Goal: Information Seeking & Learning: Find specific page/section

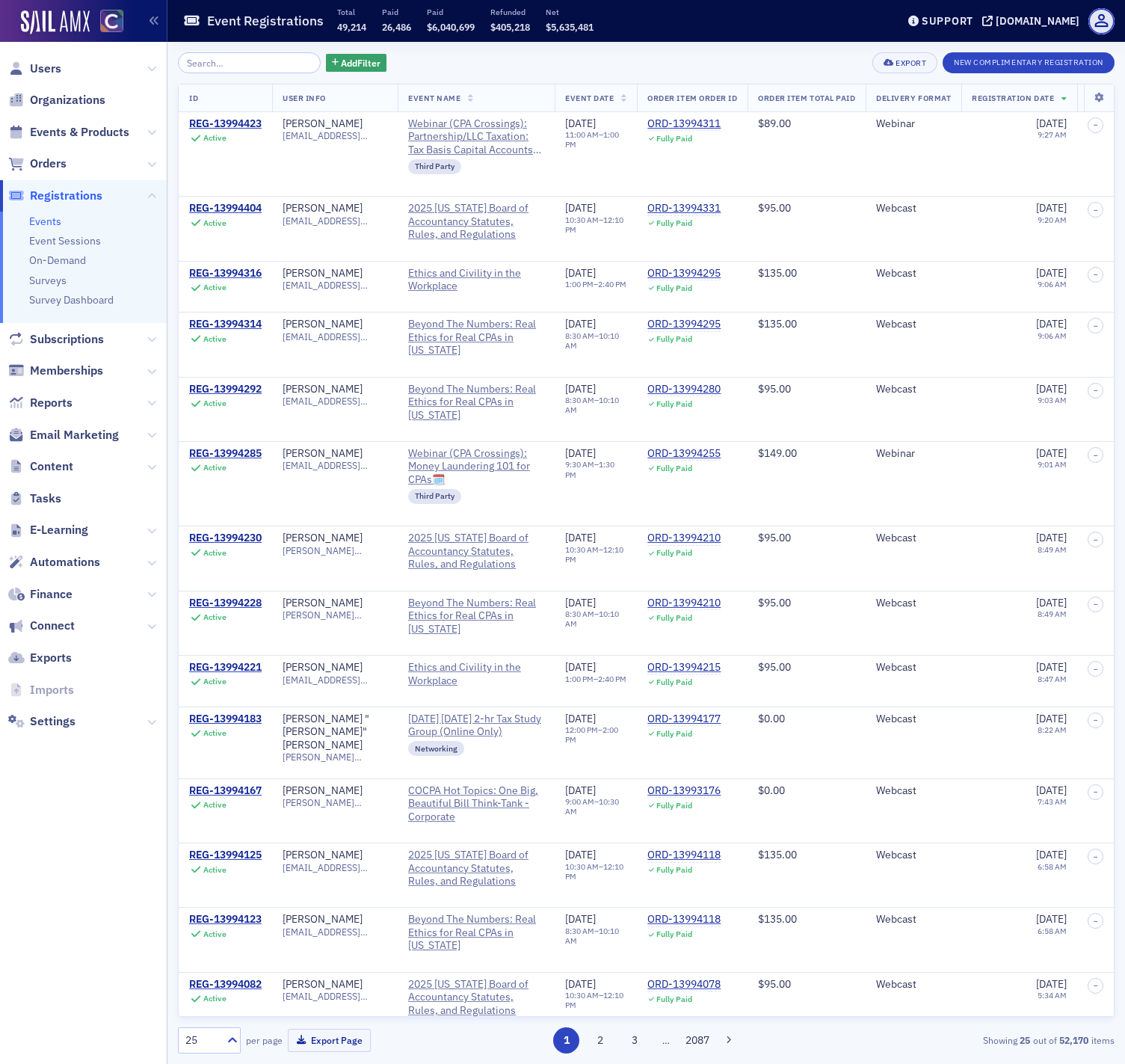
click at [47, 222] on link "Events" at bounding box center [45, 221] width 32 height 14
click at [627, 93] on th "Event Date" at bounding box center [596, 98] width 83 height 28
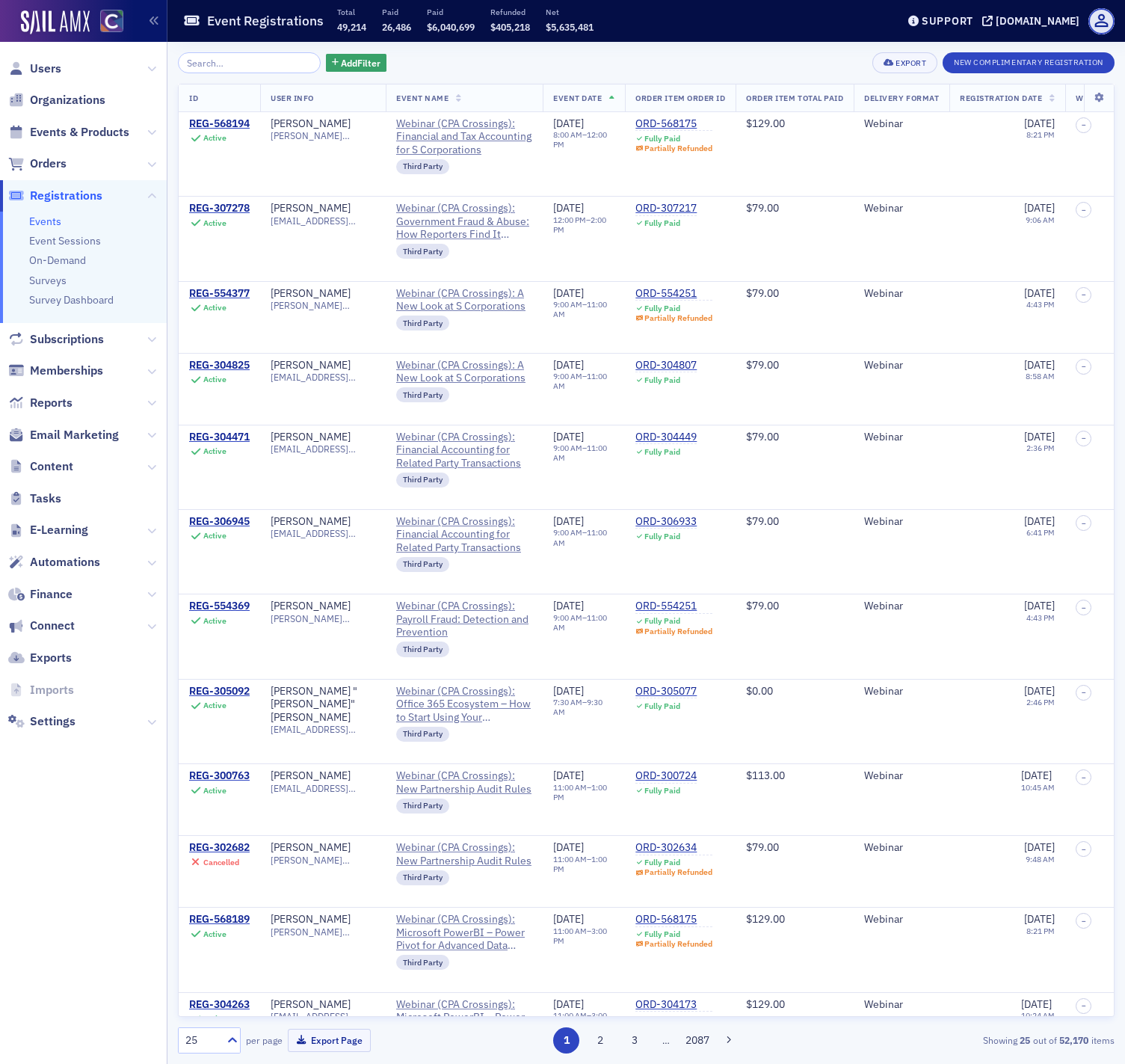
click at [618, 98] on th "Event Date" at bounding box center [584, 98] width 83 height 28
click at [341, 66] on span "Add Filter" at bounding box center [360, 62] width 39 height 14
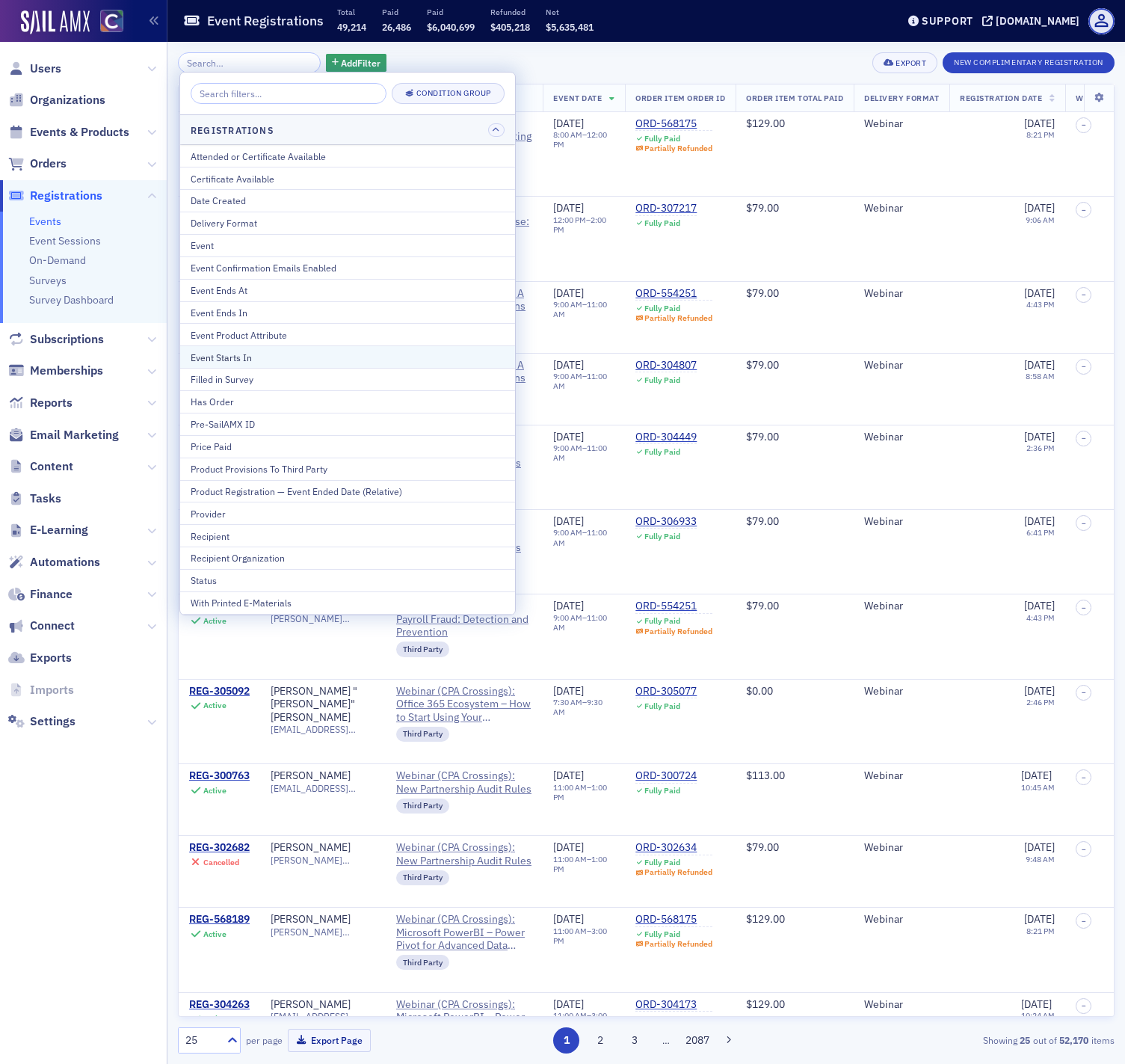
click at [256, 358] on div "Event Starts In" at bounding box center [348, 357] width 314 height 14
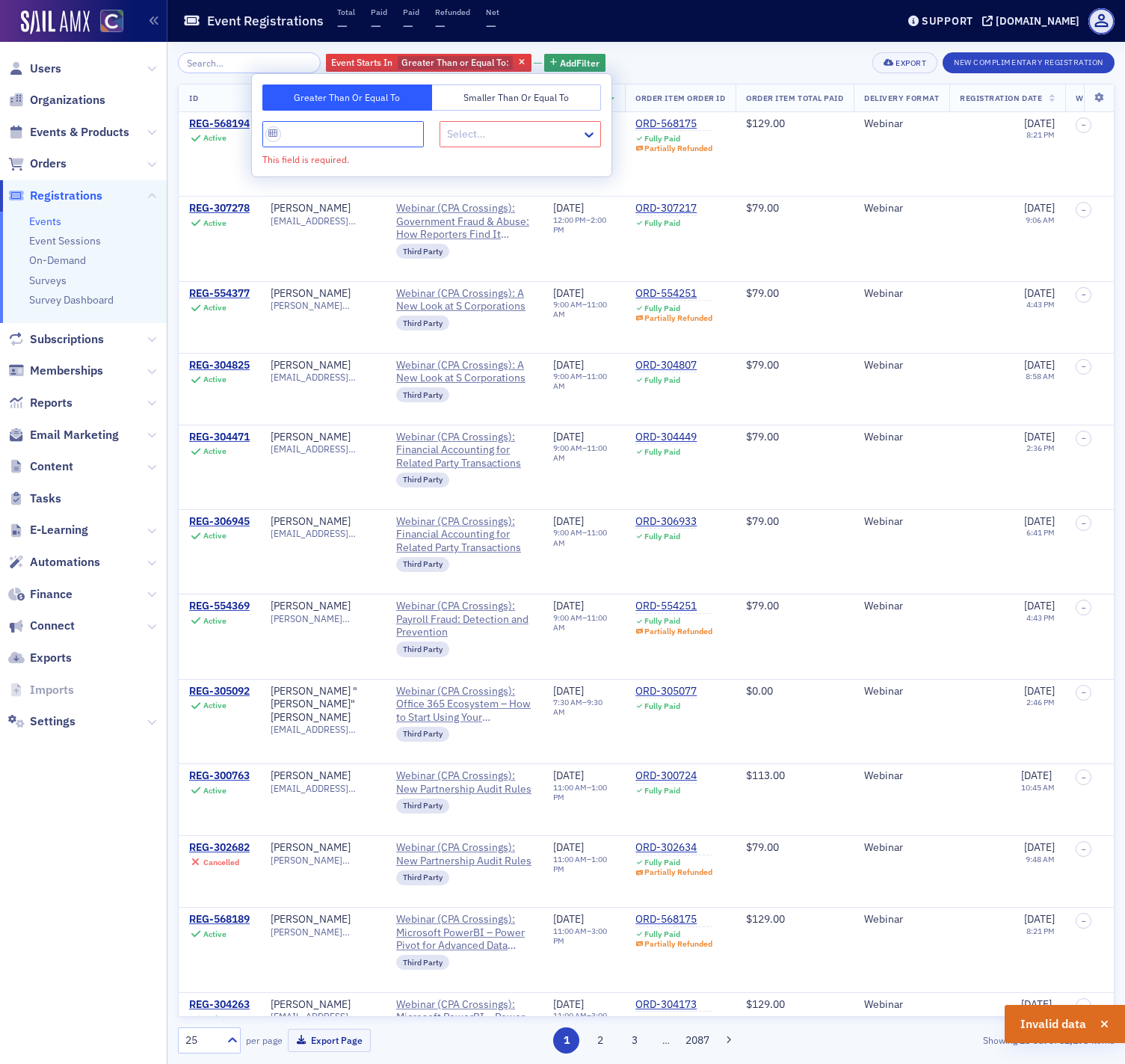
click at [347, 139] on input "This field is required." at bounding box center [343, 134] width 162 height 26
click at [275, 140] on input "This field is required." at bounding box center [343, 134] width 162 height 26
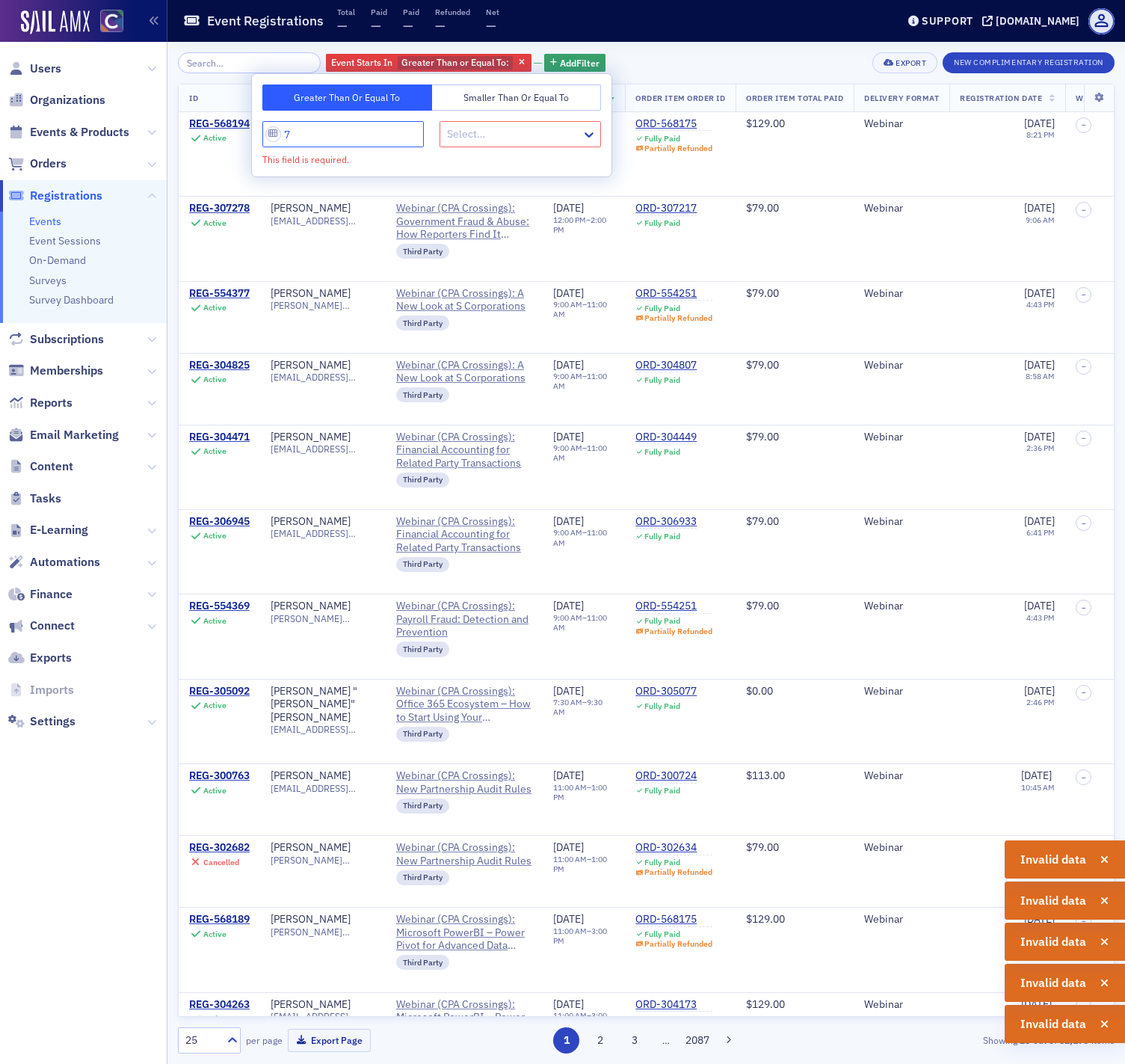
click at [276, 137] on input "7" at bounding box center [343, 134] width 162 height 26
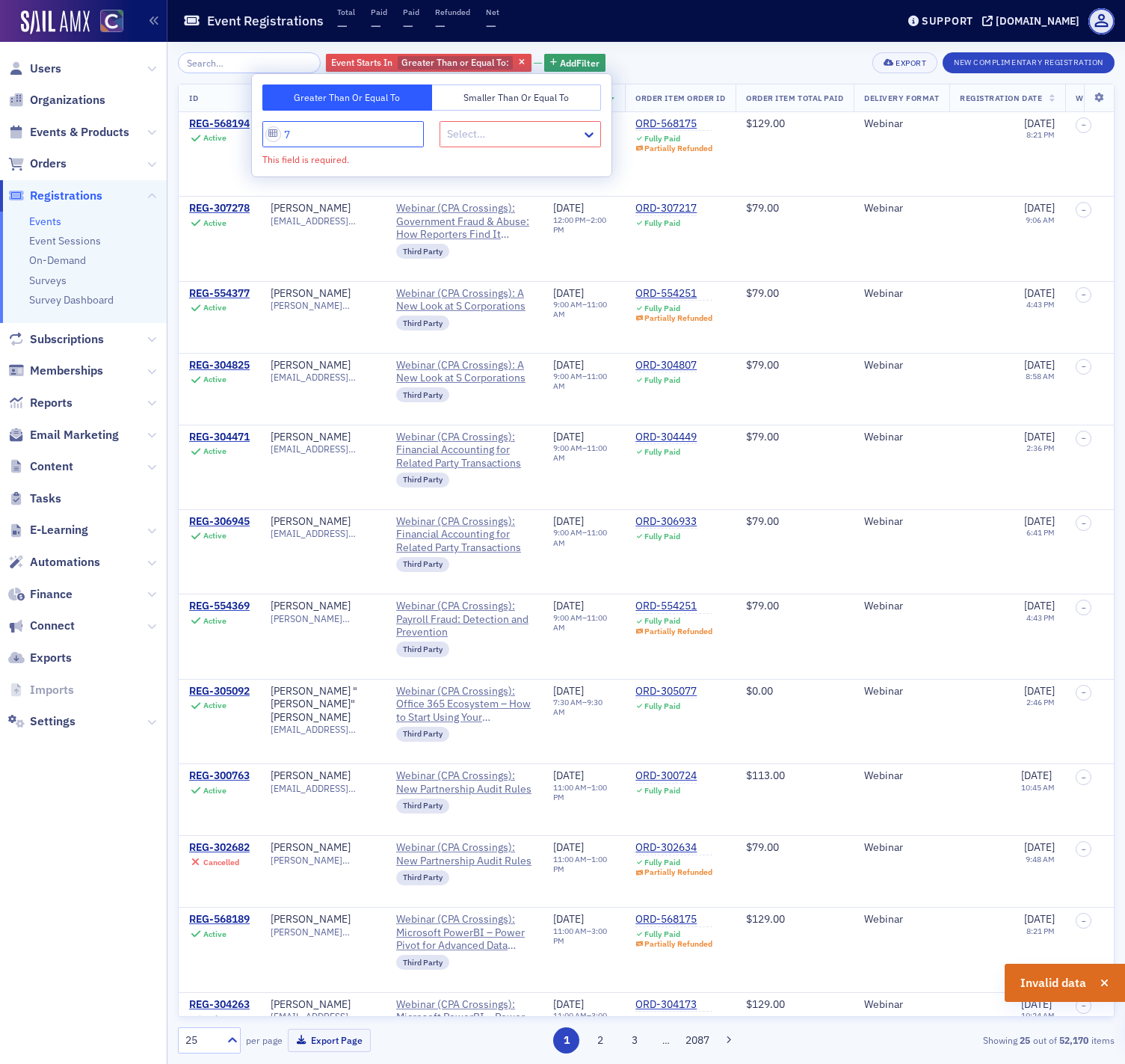
type input "7"
click at [343, 60] on span "Event Starts In" at bounding box center [362, 62] width 62 height 12
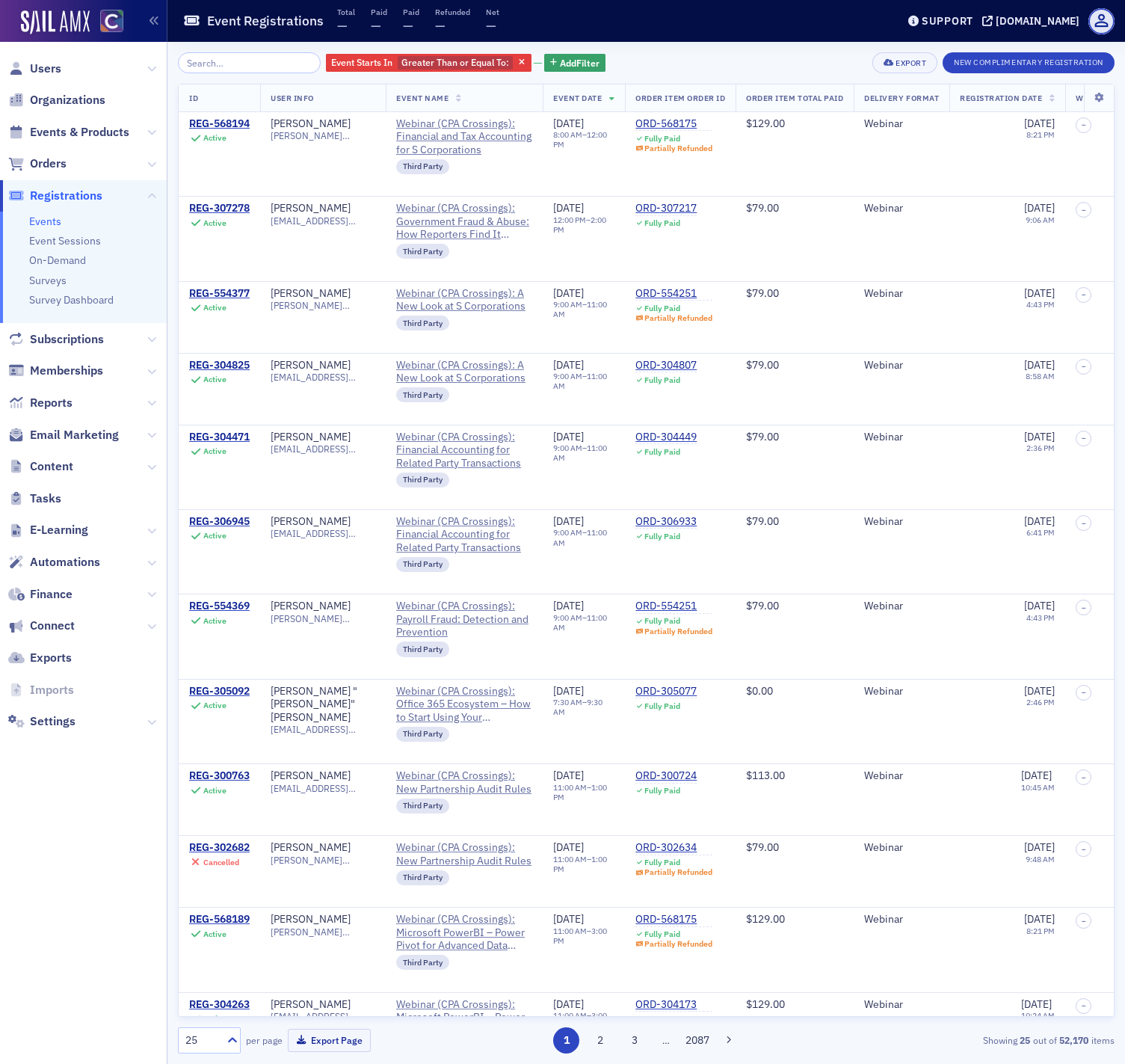
click at [615, 99] on icon at bounding box center [613, 98] width 6 height 8
click at [519, 60] on icon "button" at bounding box center [522, 62] width 6 height 8
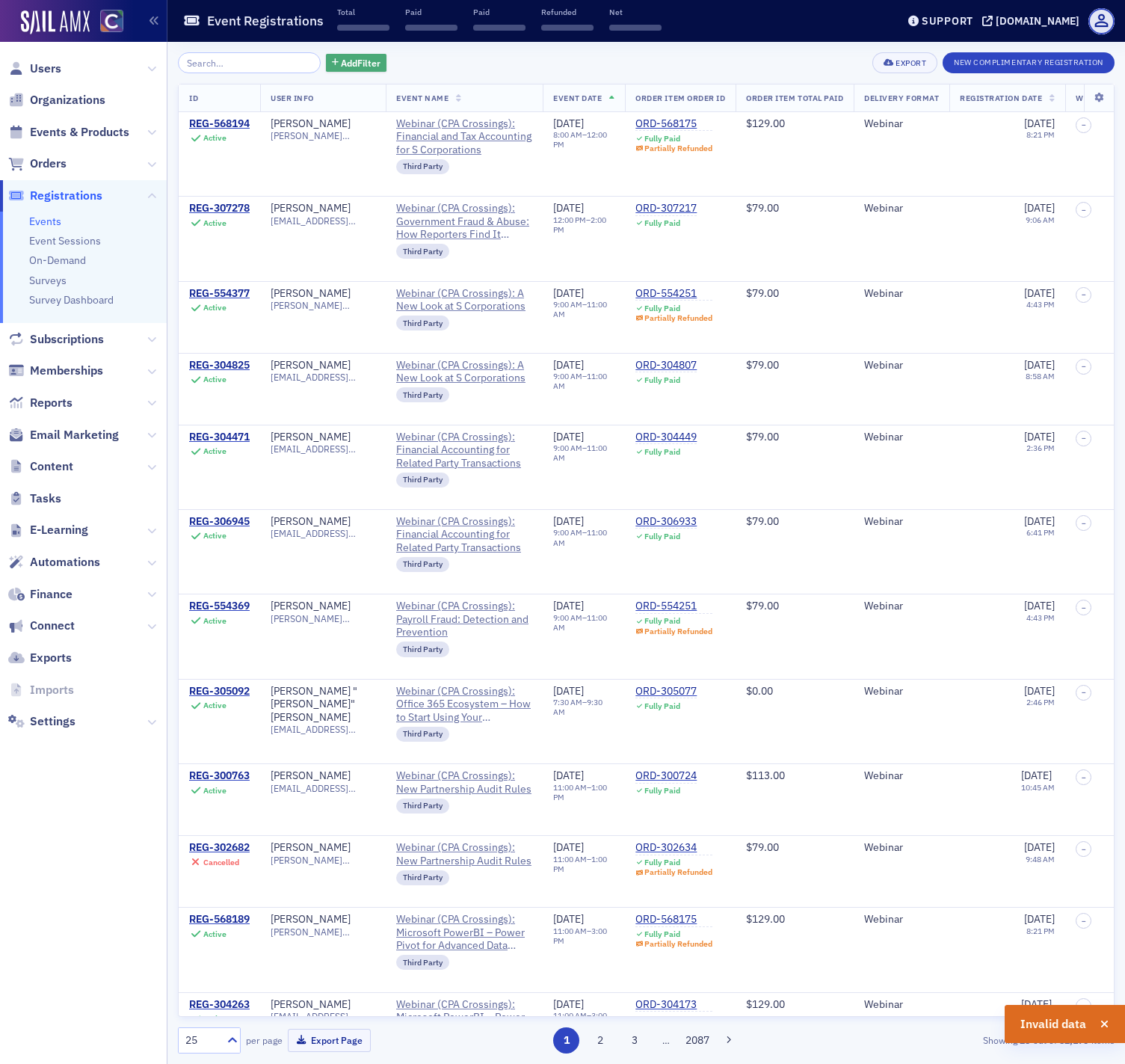
click at [332, 62] on icon "button" at bounding box center [335, 62] width 6 height 8
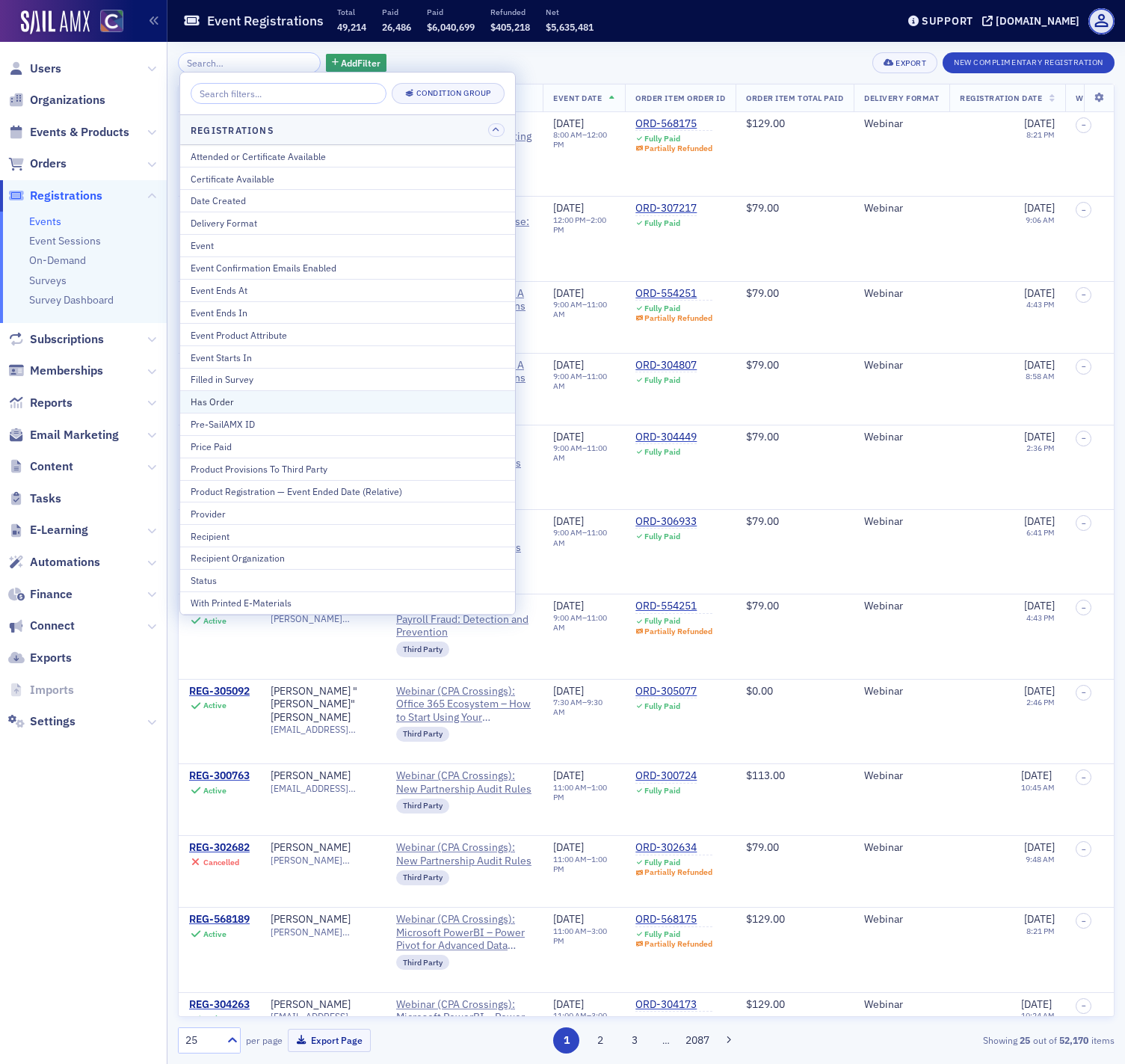
click at [312, 405] on div "Has Order" at bounding box center [348, 401] width 314 height 14
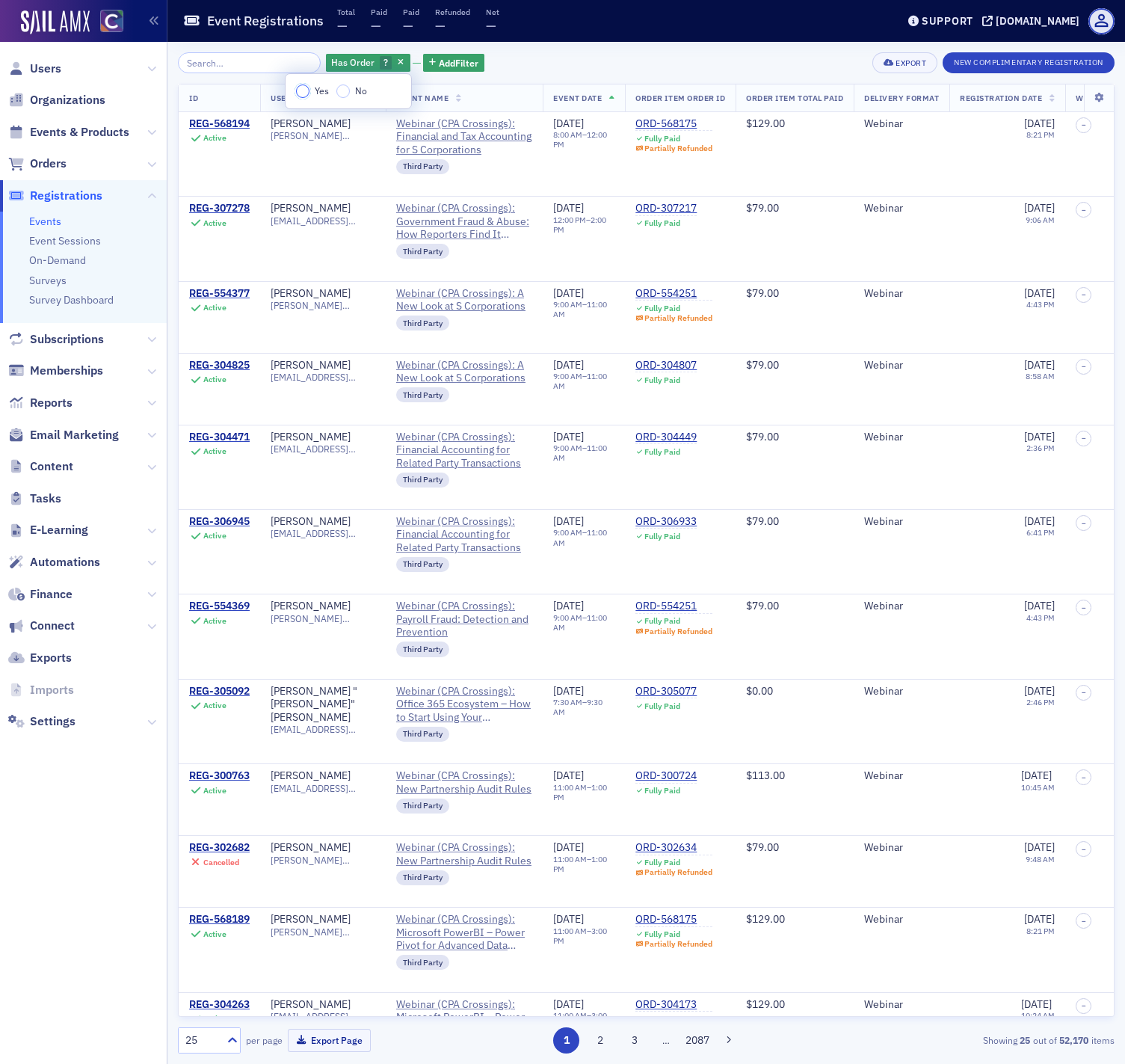
click at [306, 91] on input "Yes" at bounding box center [302, 91] width 14 height 14
click at [449, 61] on span "Add Filter" at bounding box center [468, 62] width 39 height 14
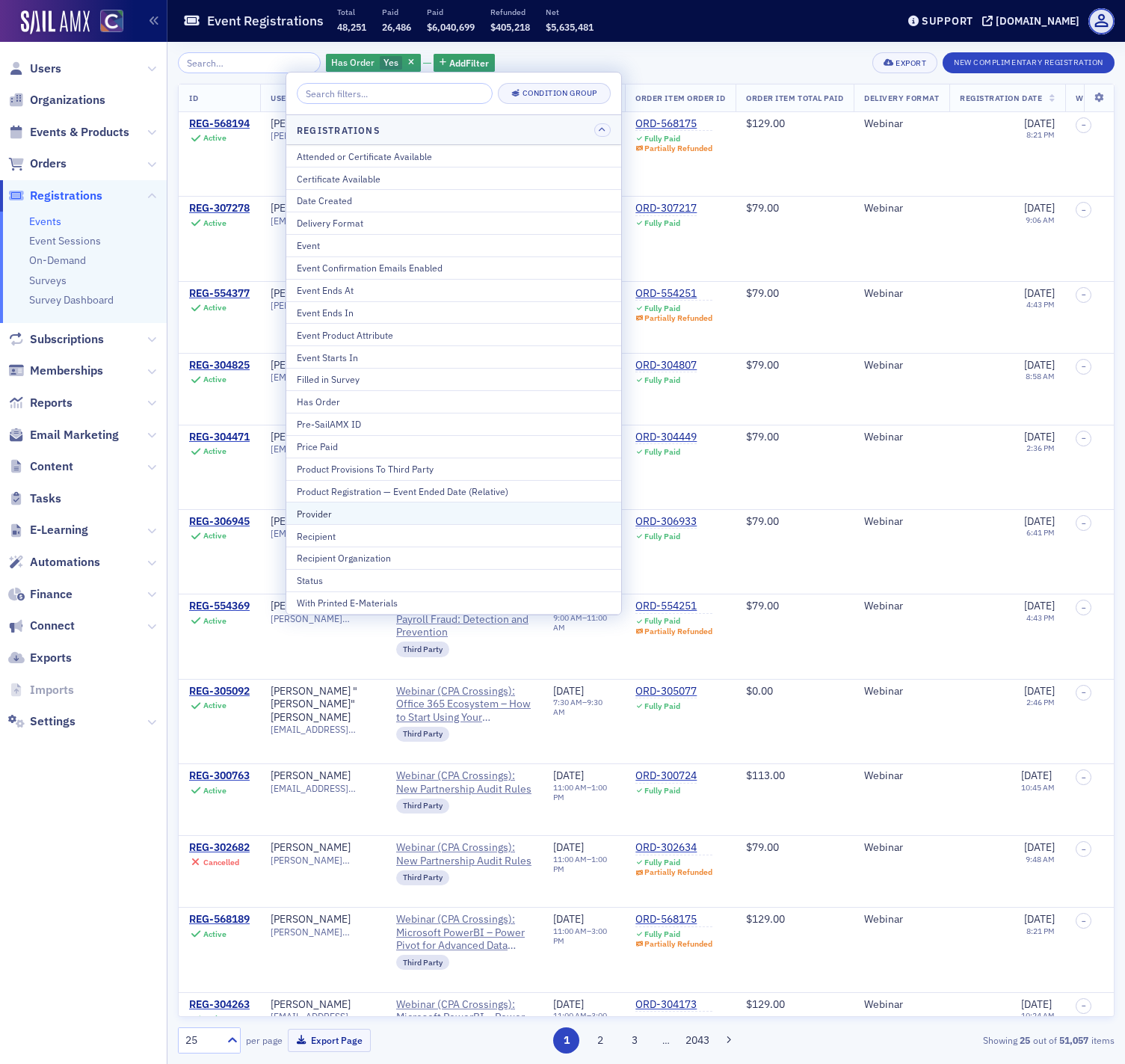
click at [409, 512] on div "Provider" at bounding box center [454, 513] width 314 height 14
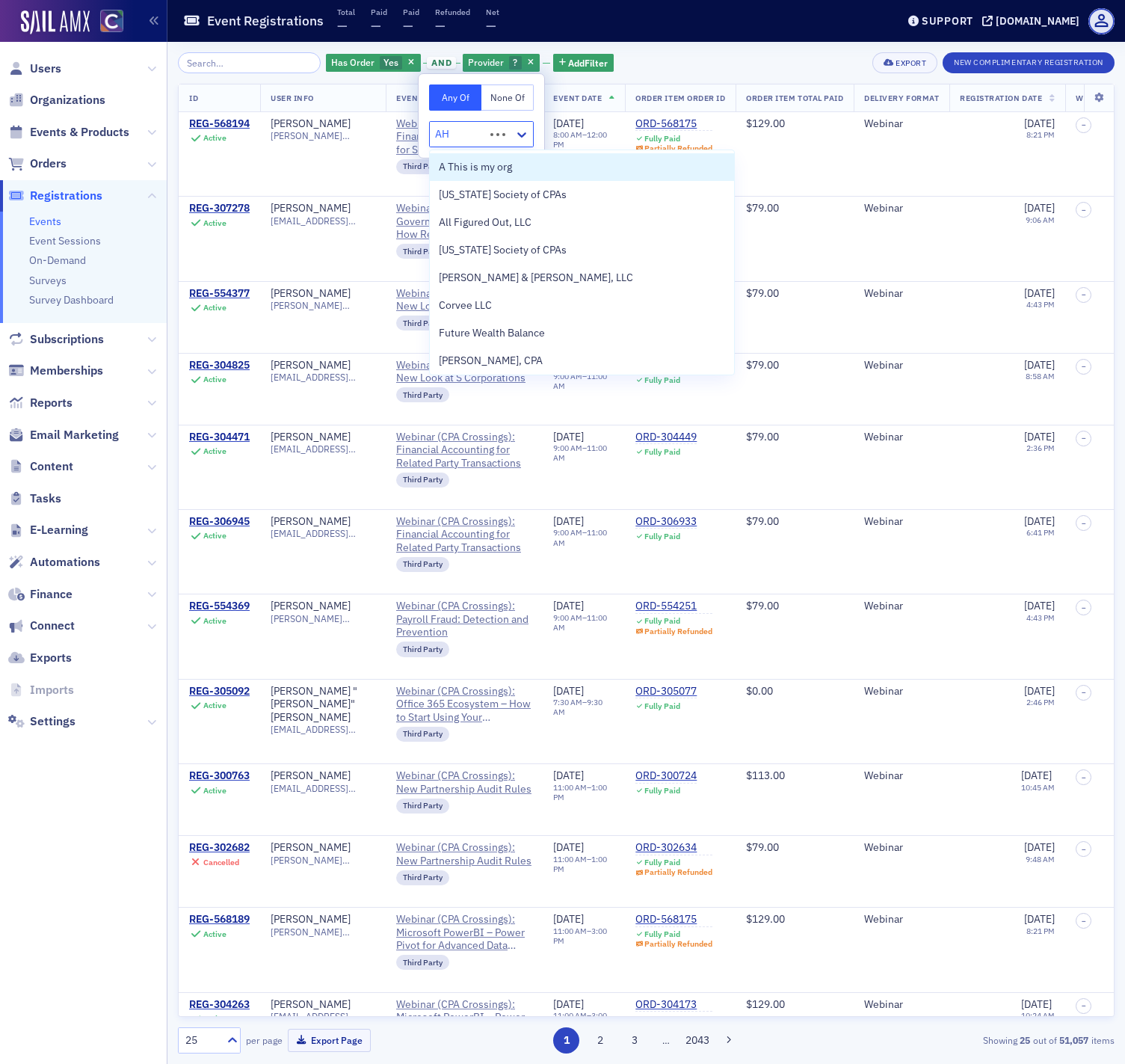
type input "AHI"
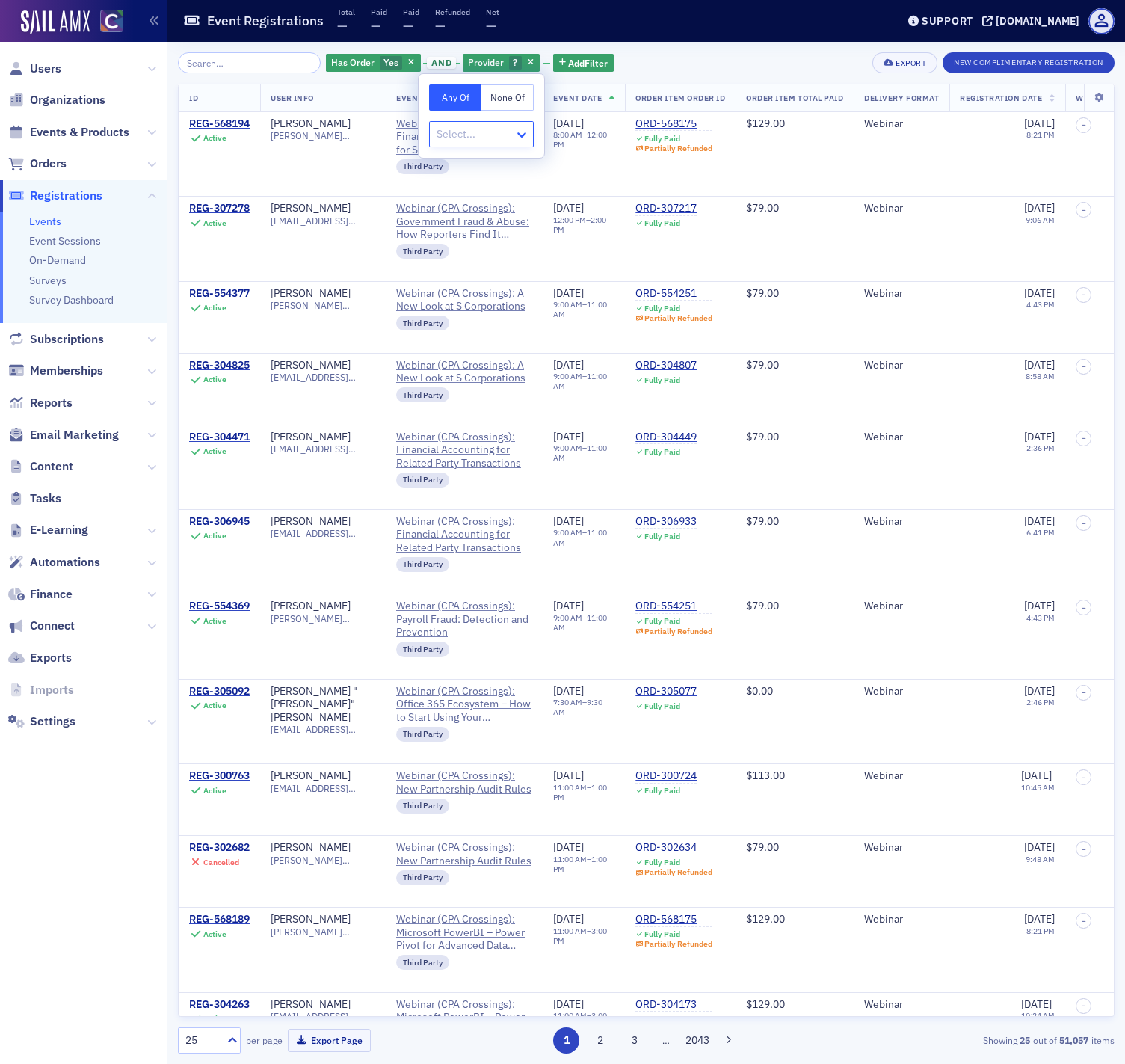
click at [518, 135] on icon at bounding box center [522, 134] width 15 height 15
click at [521, 134] on icon at bounding box center [522, 134] width 15 height 15
click at [464, 135] on div at bounding box center [474, 134] width 78 height 18
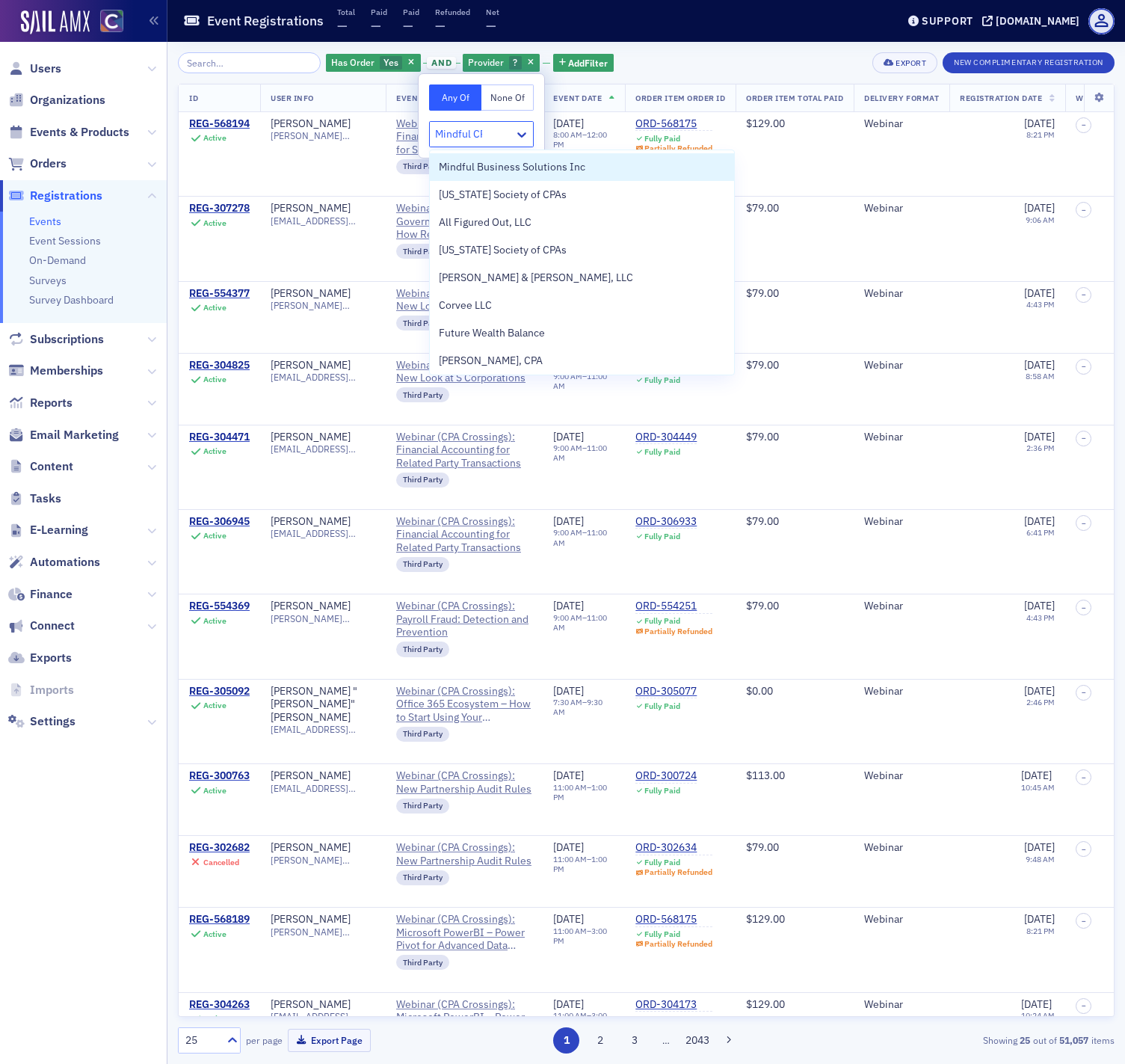
type input "Mindful CPA"
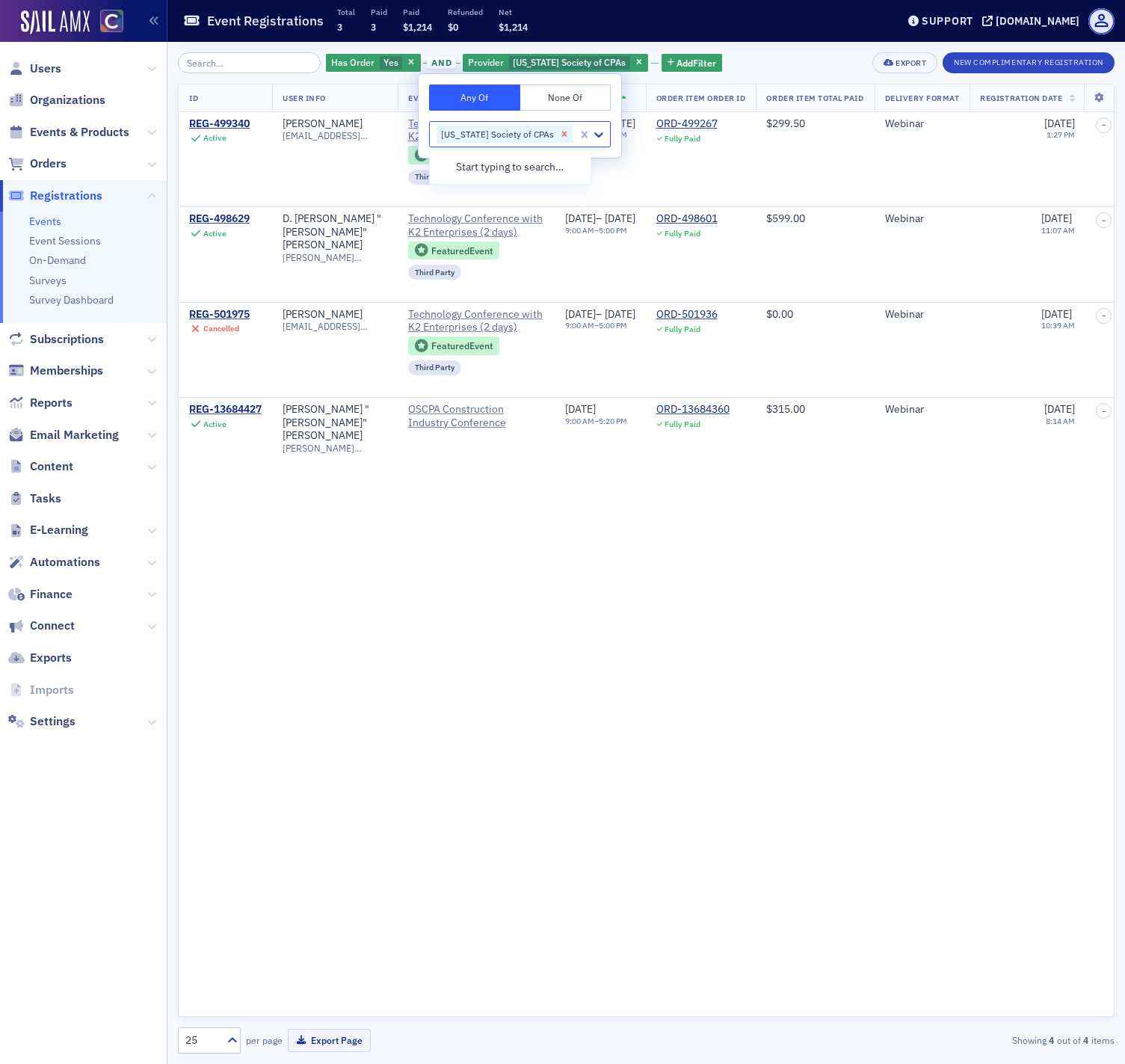
click at [559, 133] on icon "Remove Oregon Society of CPAs" at bounding box center [564, 133] width 10 height 10
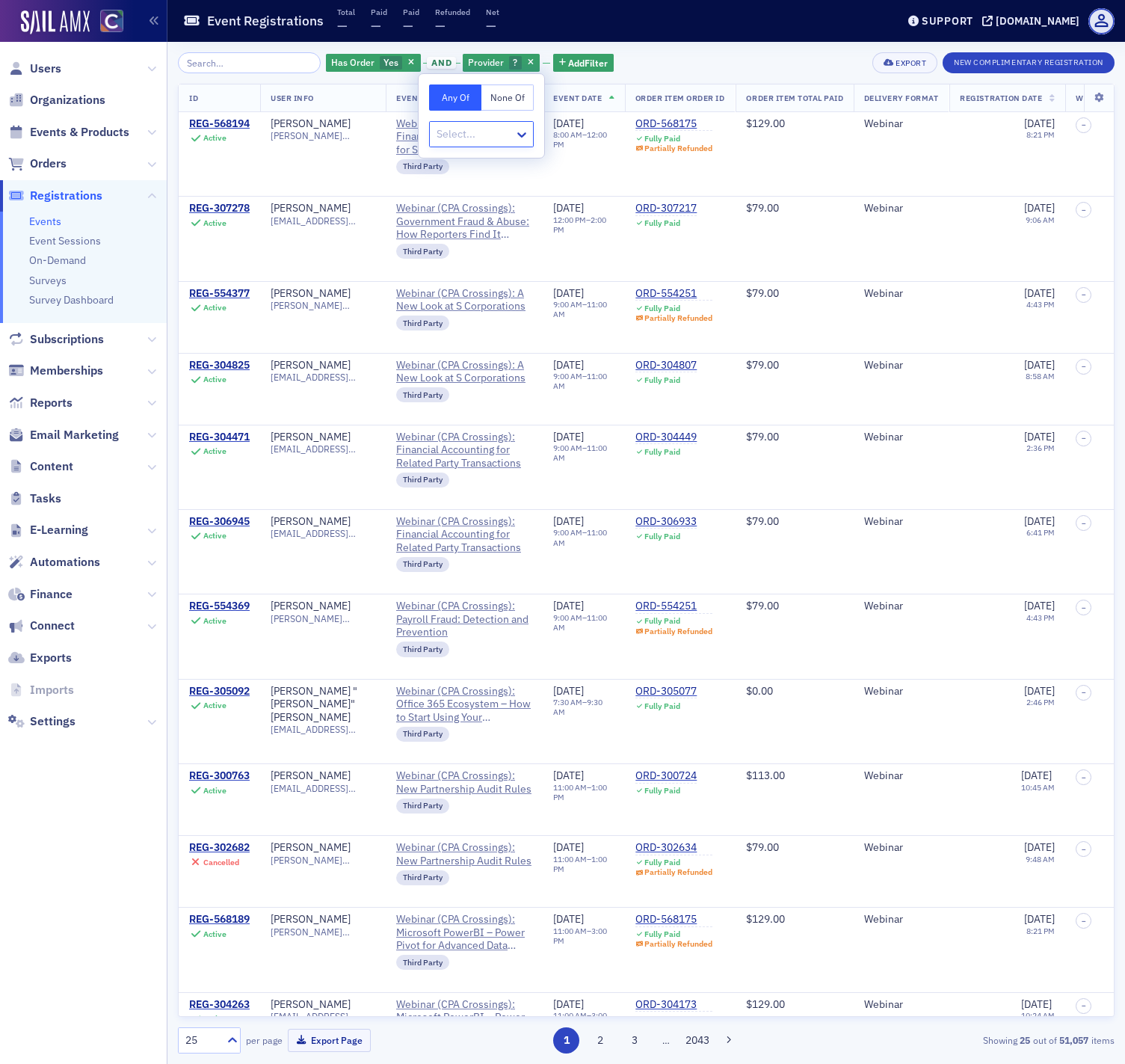
click at [481, 135] on div at bounding box center [474, 134] width 78 height 18
type input "AHI"
click at [498, 174] on span "Cahill & Associates PC" at bounding box center [518, 166] width 159 height 16
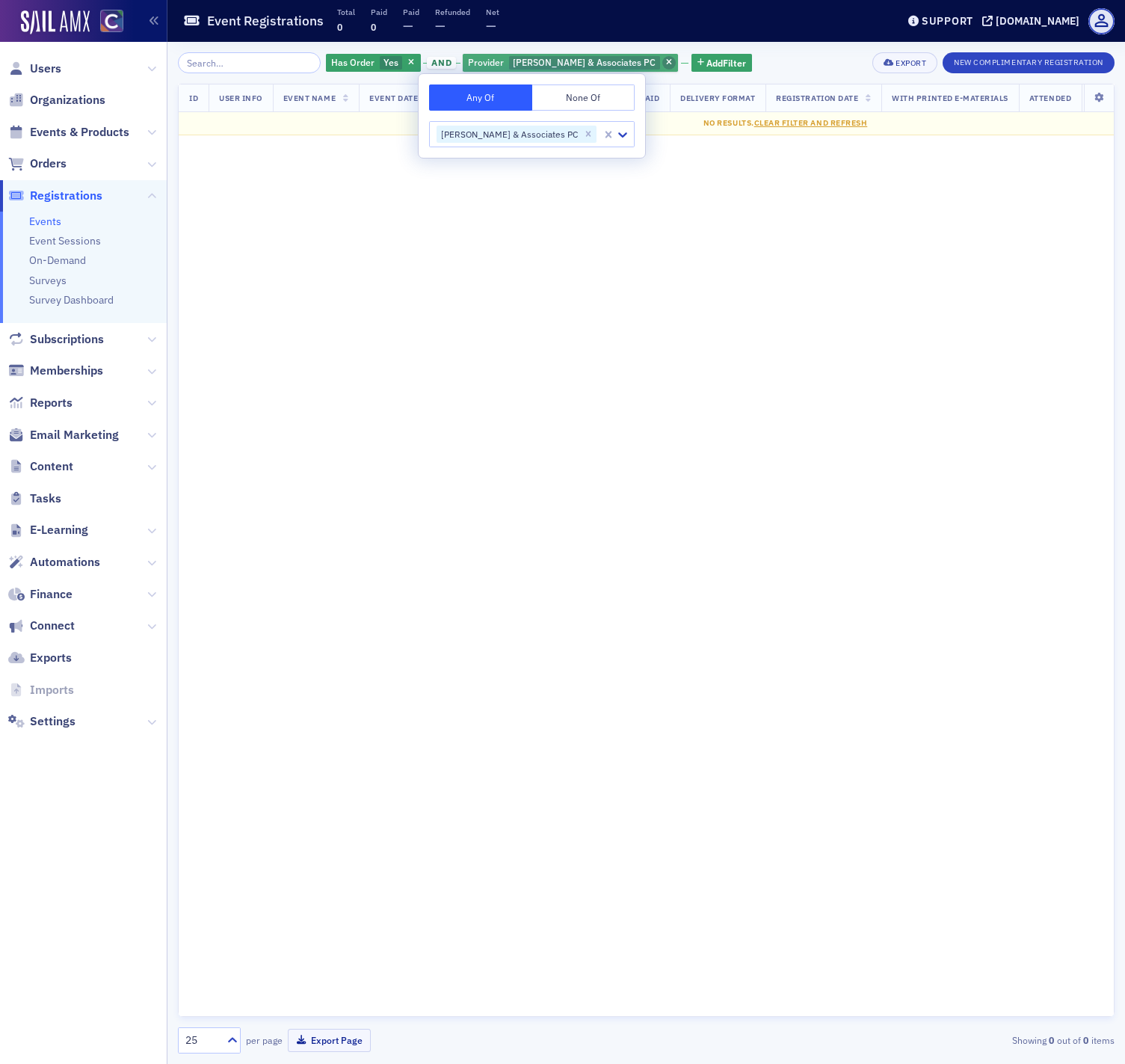
click at [666, 60] on icon "button" at bounding box center [669, 62] width 6 height 8
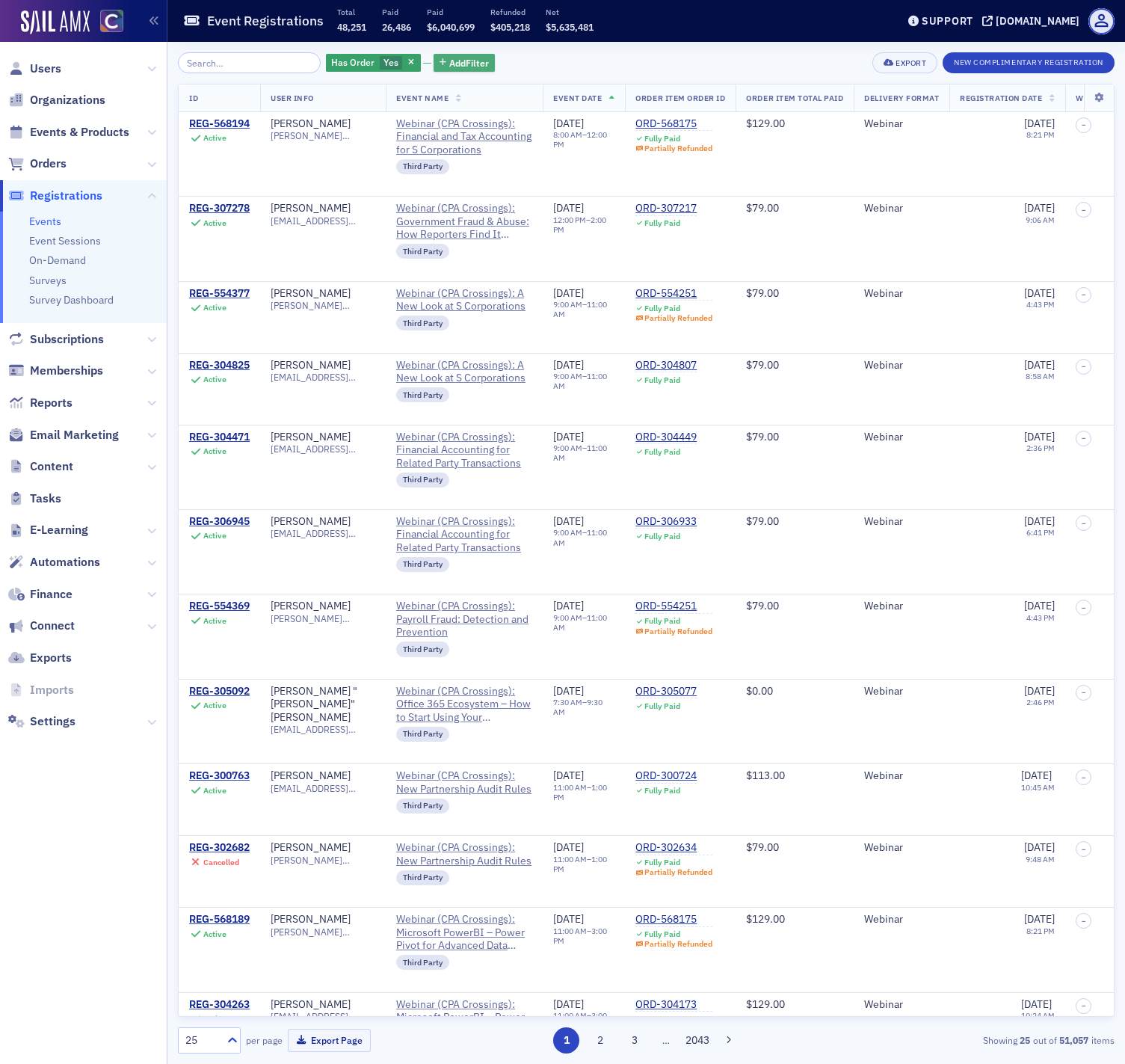
click at [455, 65] on span "Add Filter" at bounding box center [468, 62] width 39 height 14
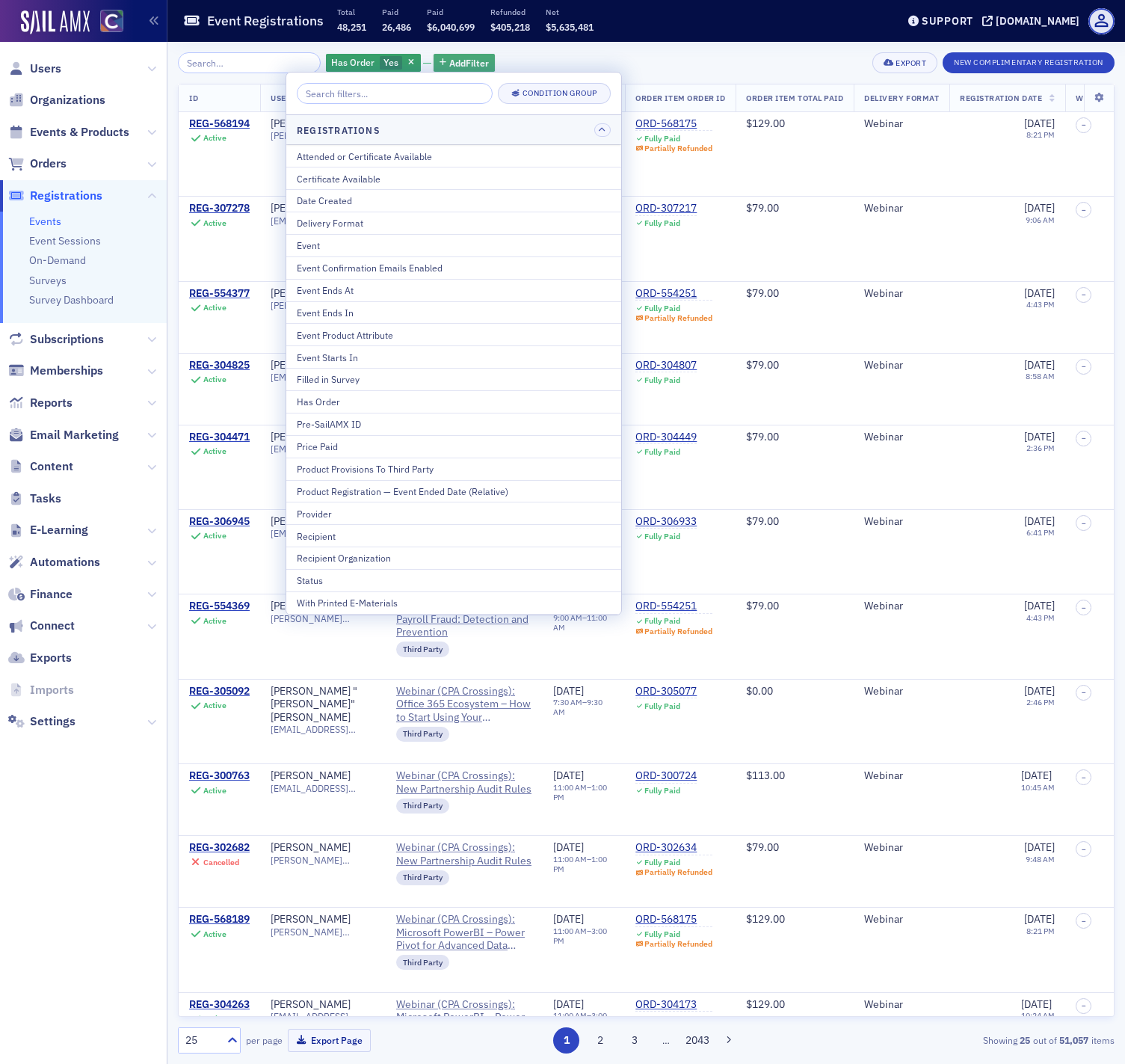
click at [449, 64] on span "Add Filter" at bounding box center [468, 62] width 39 height 14
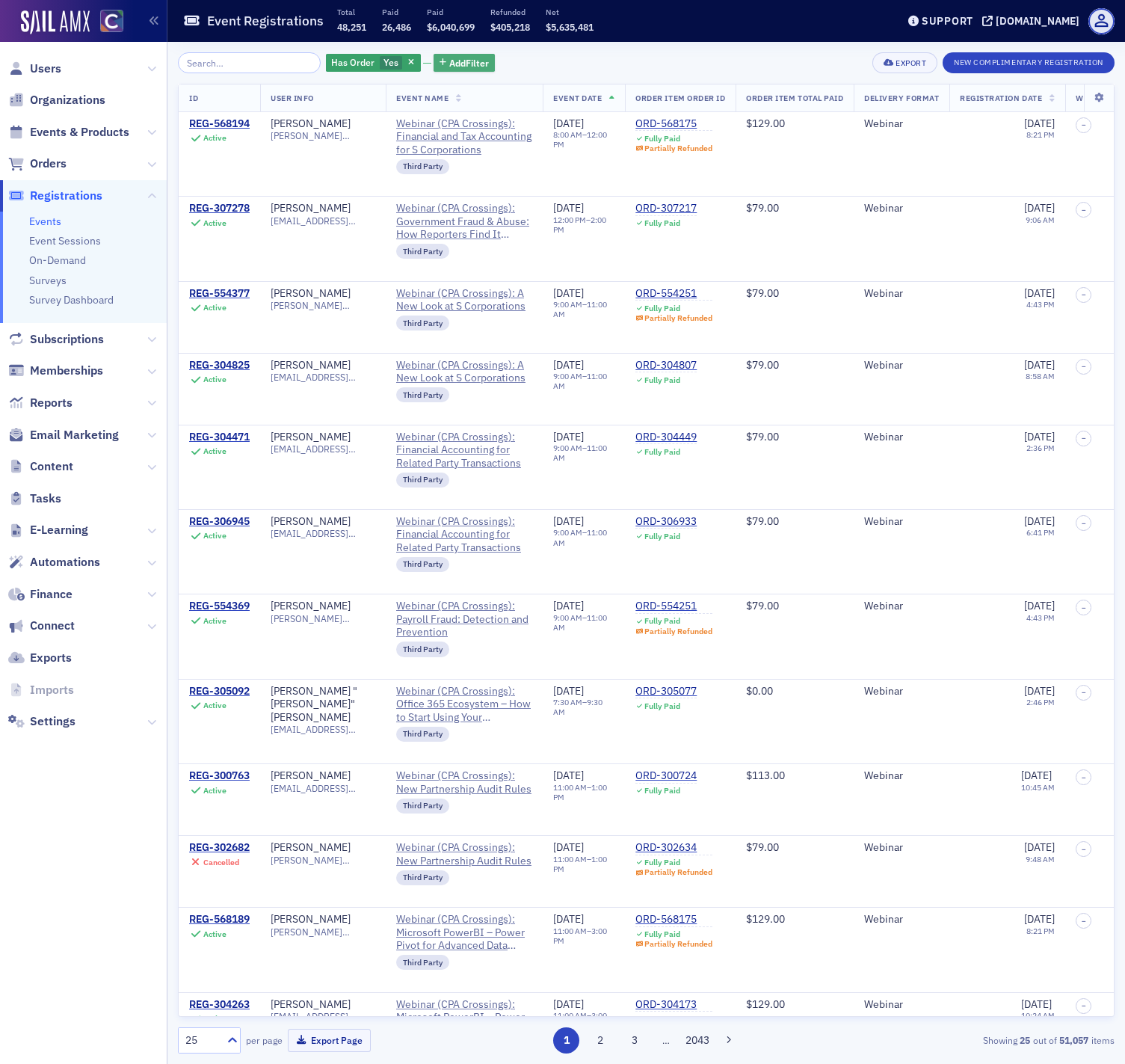
click at [449, 64] on span "Add Filter" at bounding box center [468, 62] width 39 height 14
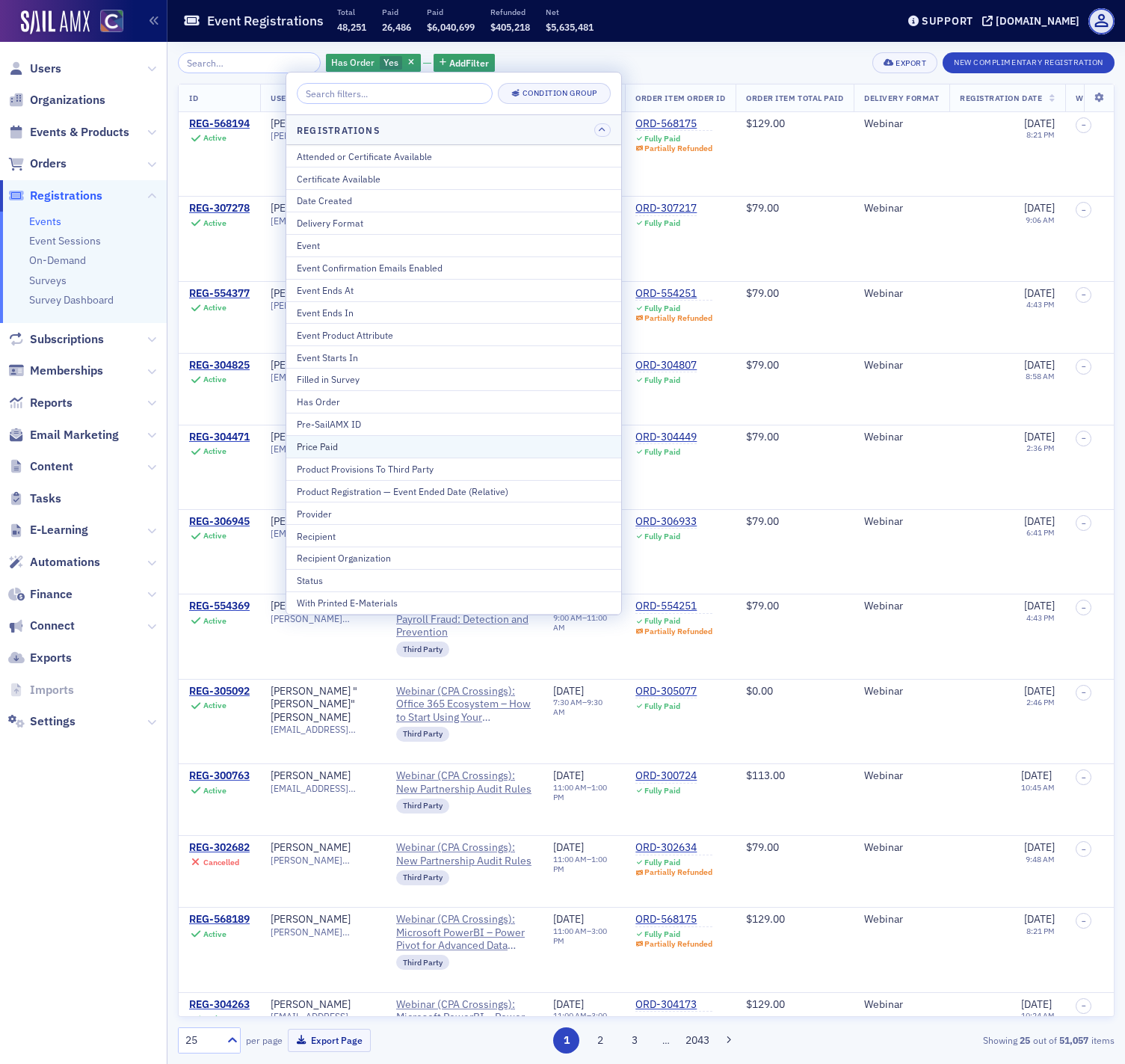
click at [385, 450] on div "Price Paid" at bounding box center [454, 446] width 314 height 14
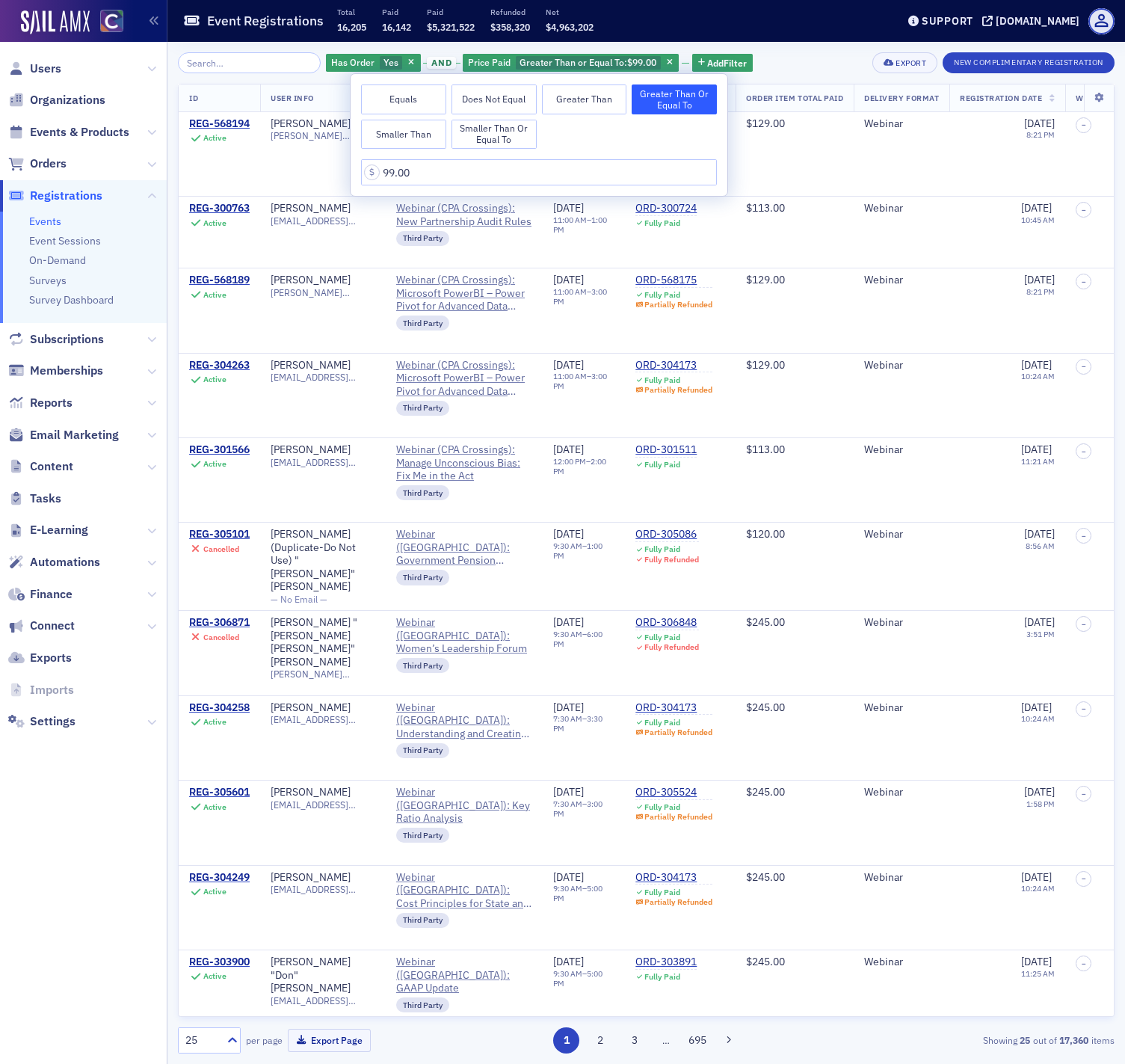
type input "99.00"
click at [411, 95] on button "Equals" at bounding box center [403, 99] width 85 height 30
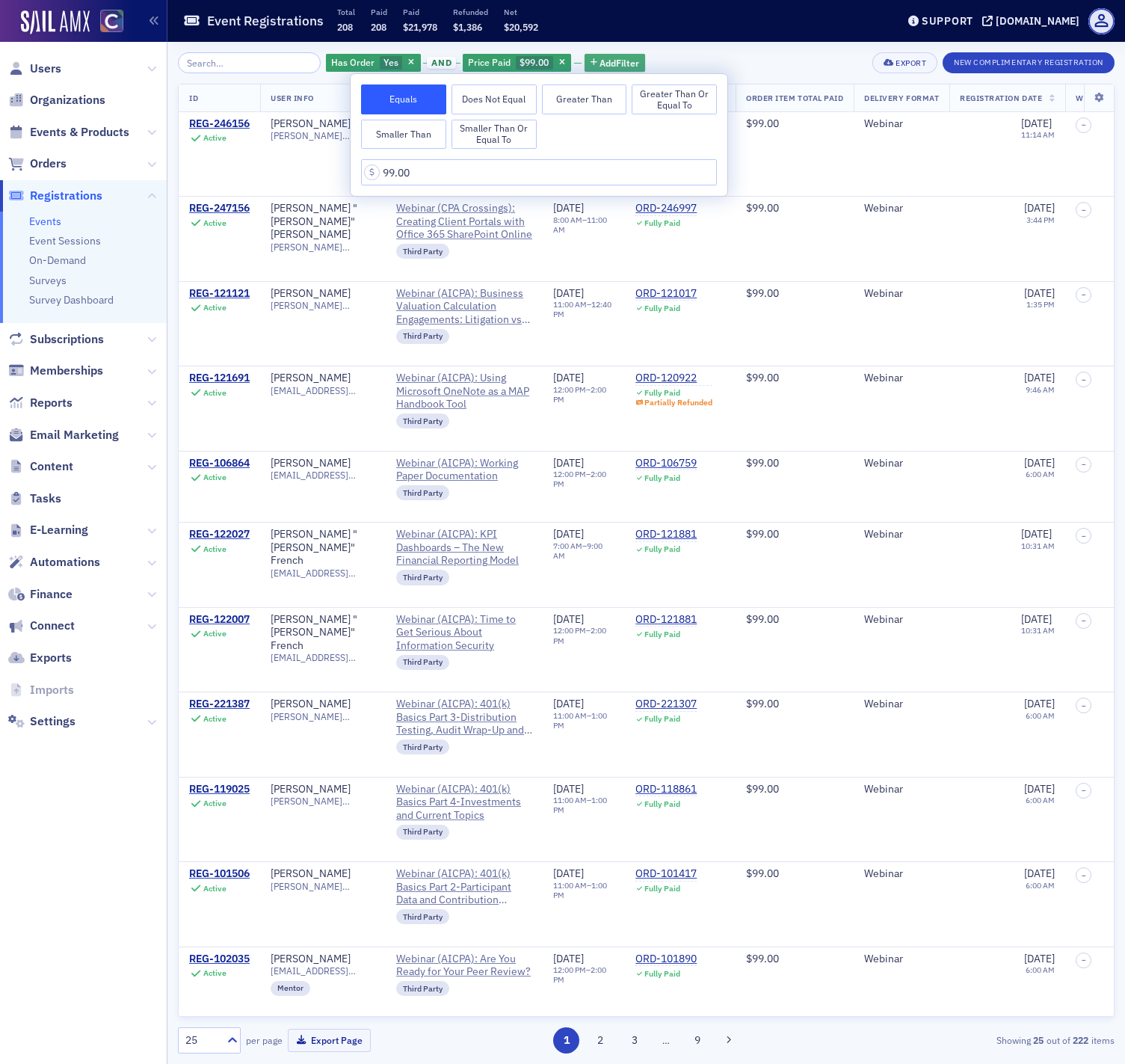
click at [604, 61] on span "Add Filter" at bounding box center [619, 62] width 39 height 14
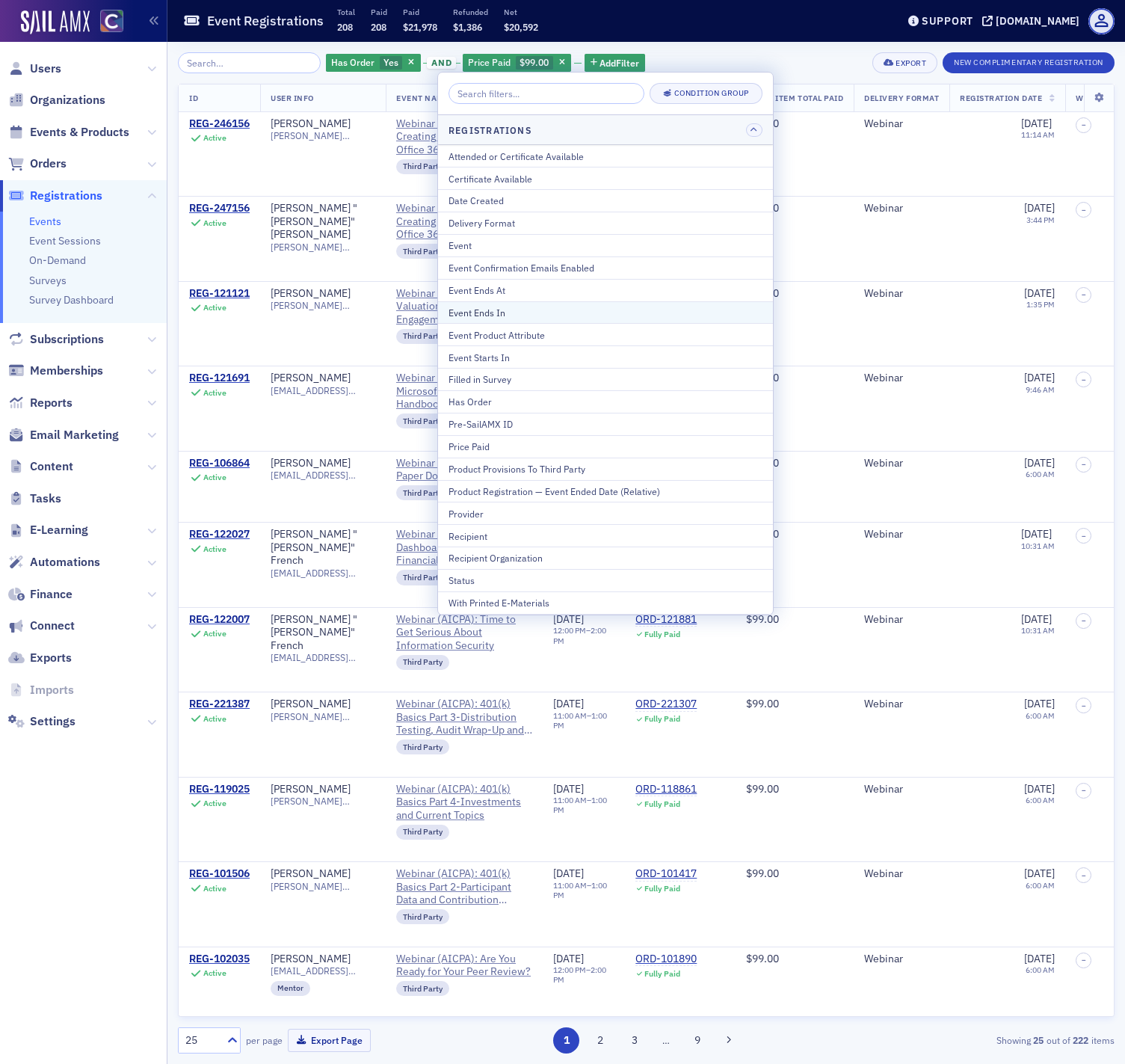
click at [521, 316] on div "Event Ends In" at bounding box center [606, 312] width 314 height 14
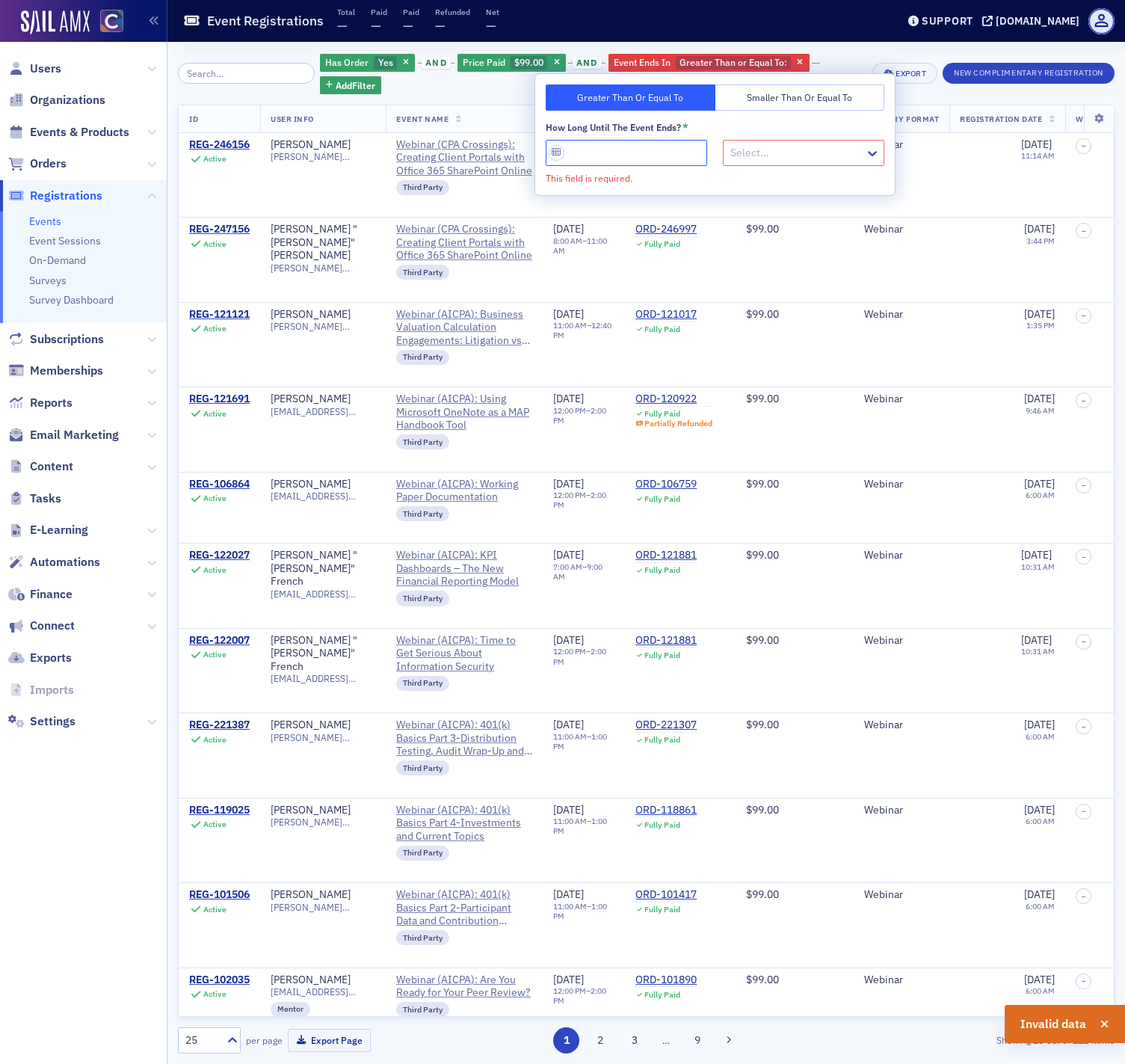
click at [559, 155] on input "How long until the event ends? *" at bounding box center [626, 152] width 162 height 26
type input "72425"
click at [797, 61] on icon "button" at bounding box center [800, 62] width 6 height 8
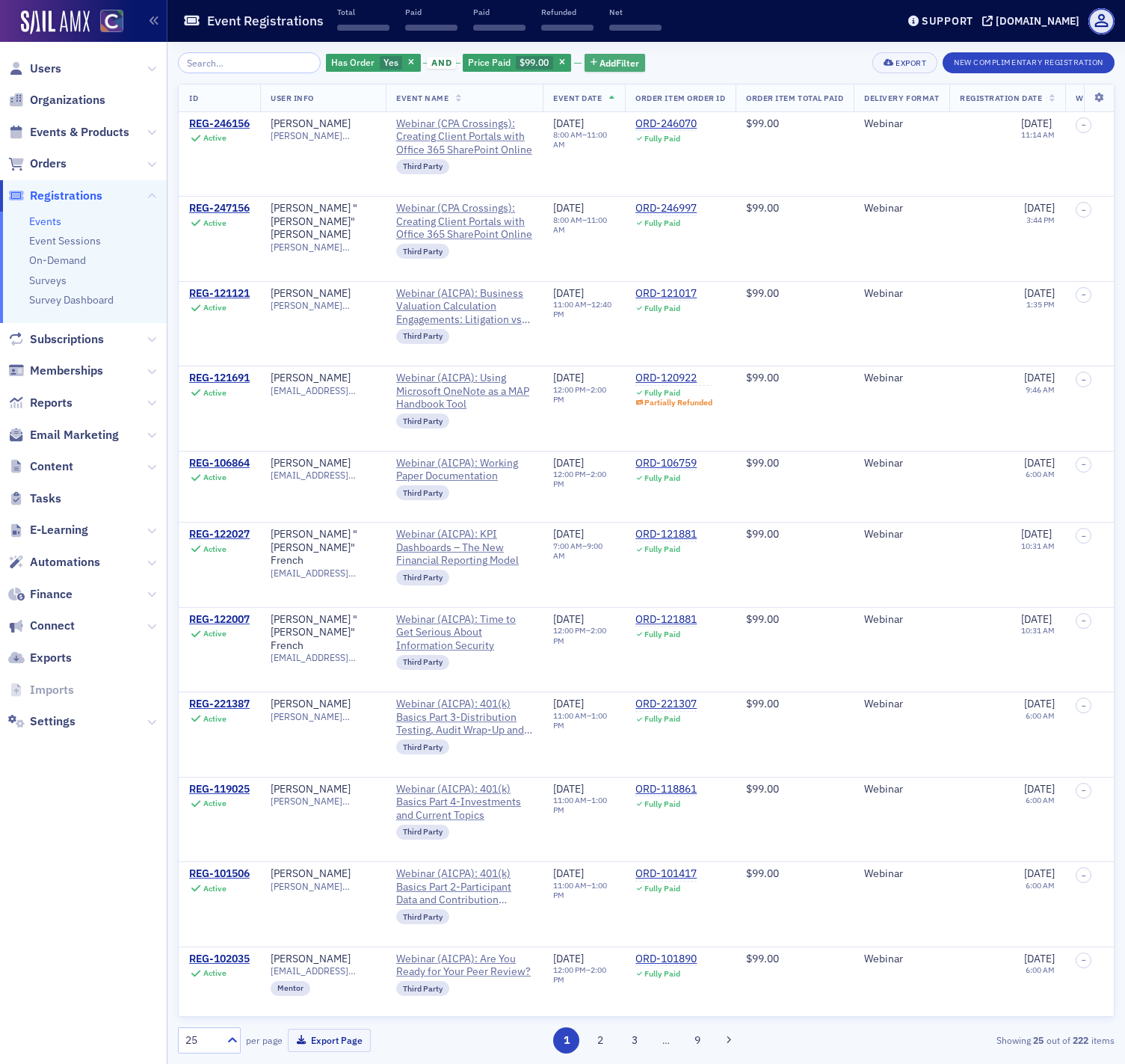
click at [607, 62] on span "Add Filter" at bounding box center [619, 62] width 39 height 14
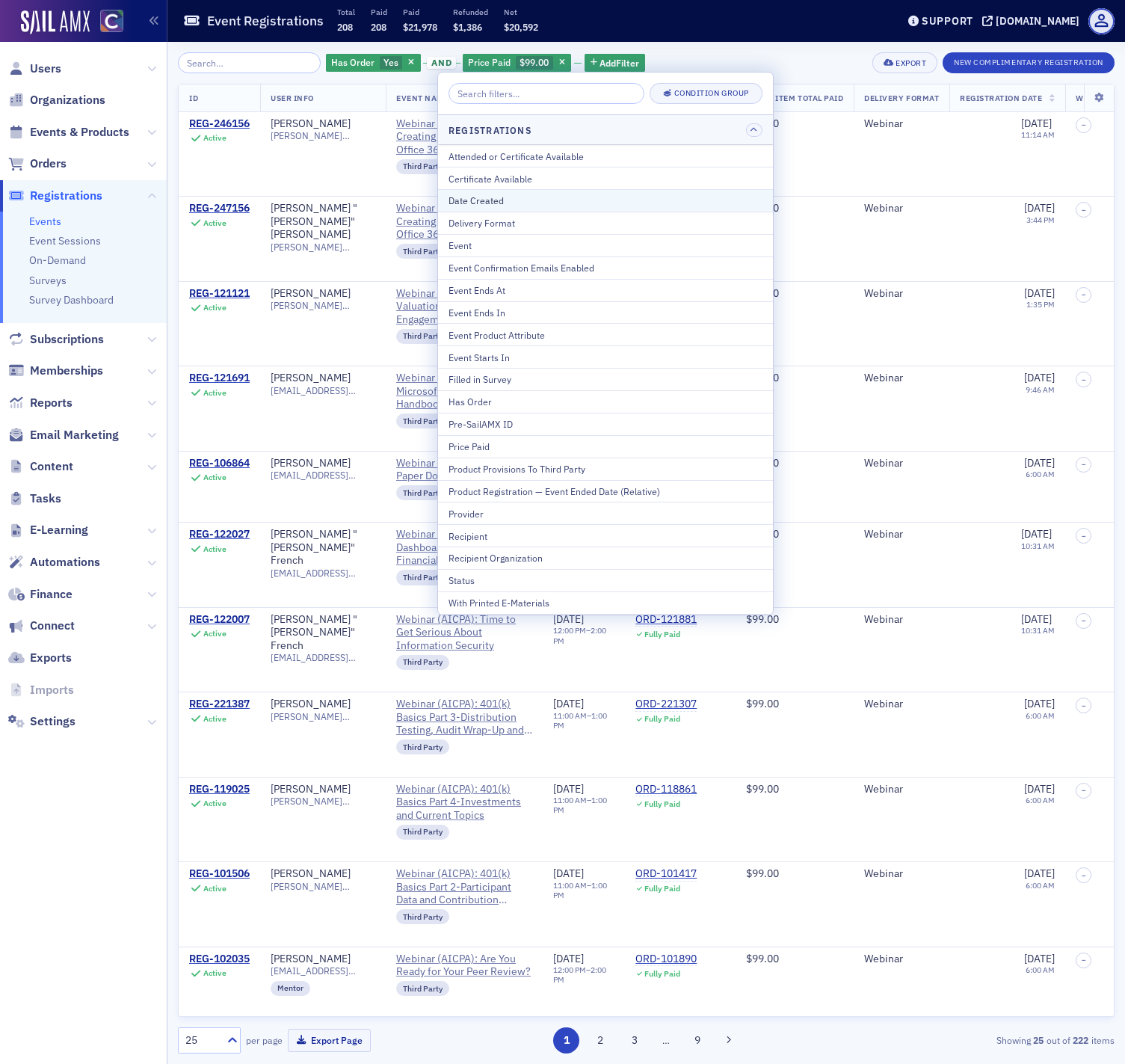
click at [505, 197] on div "Date Created" at bounding box center [606, 200] width 314 height 14
select select "7"
select select "2025"
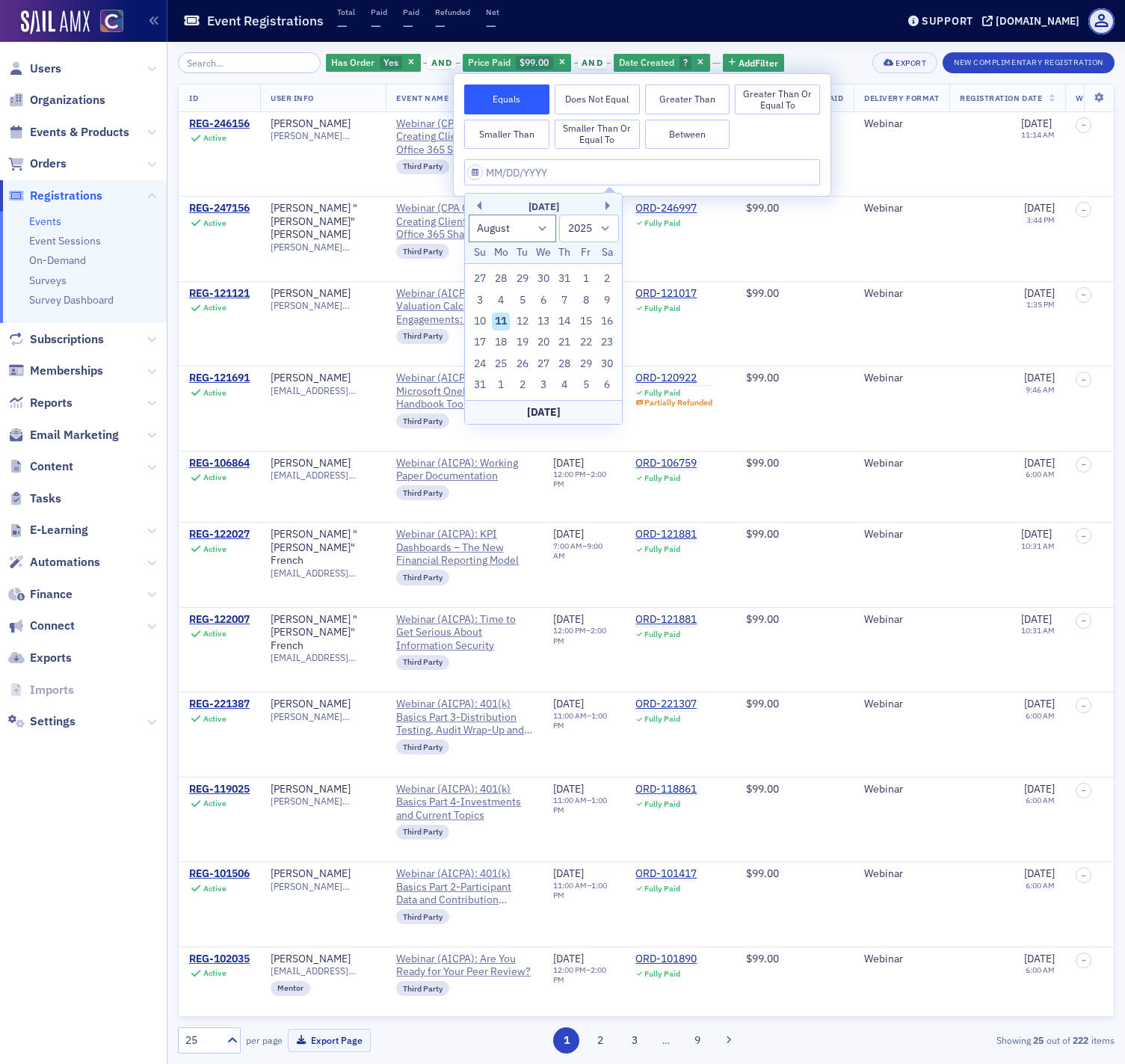
click at [483, 206] on div "August 2025" at bounding box center [543, 207] width 157 height 15
click at [479, 206] on button "Previous Month" at bounding box center [478, 206] width 9 height 9
select select "6"
click at [501, 299] on div "7" at bounding box center [501, 301] width 18 height 18
type input "07/07/2025"
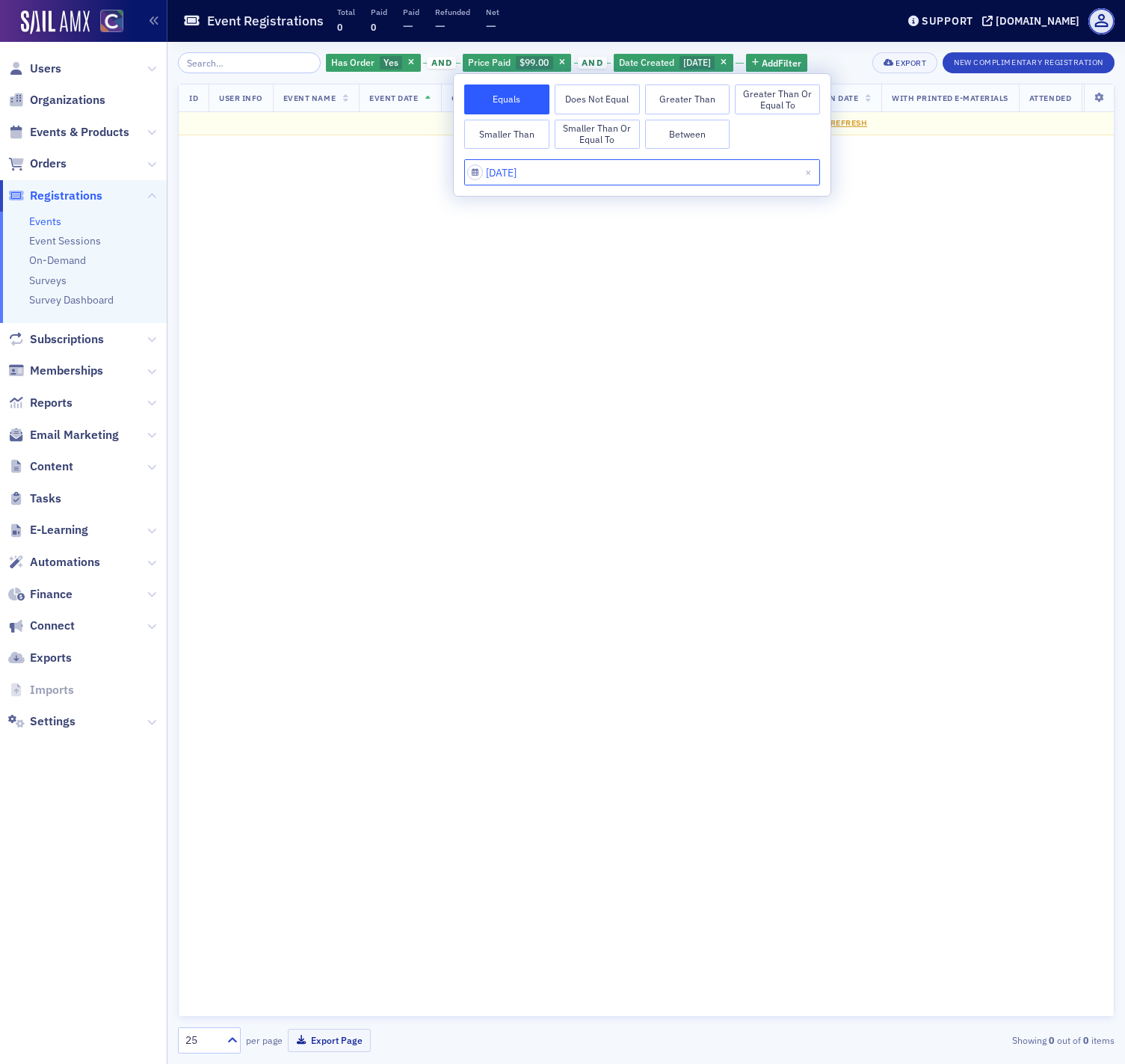
click at [513, 173] on input "07/07/2025" at bounding box center [643, 172] width 356 height 26
select select "6"
select select "2025"
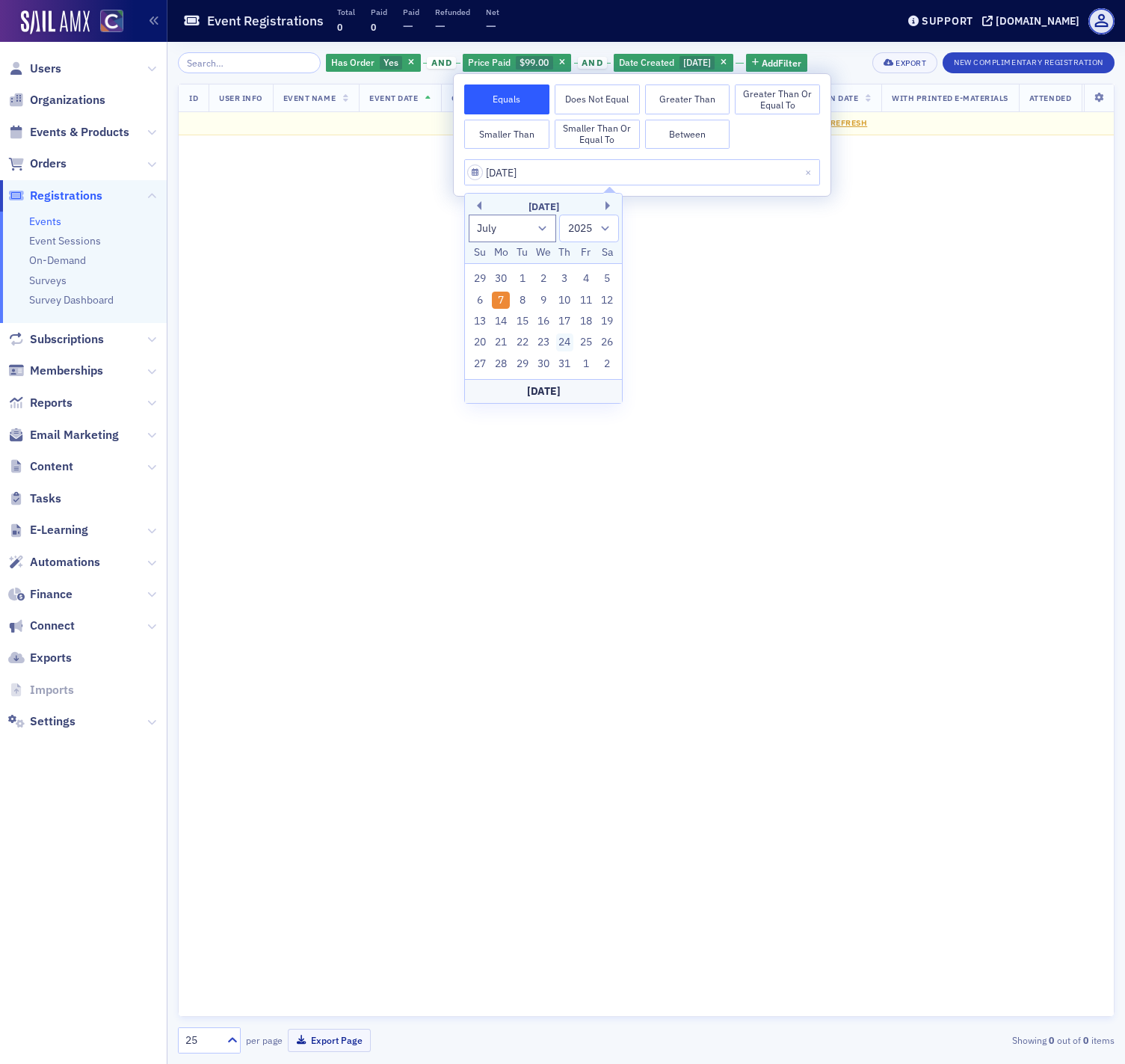
click at [567, 340] on div "24" at bounding box center [566, 342] width 18 height 18
type input "07/24/2025"
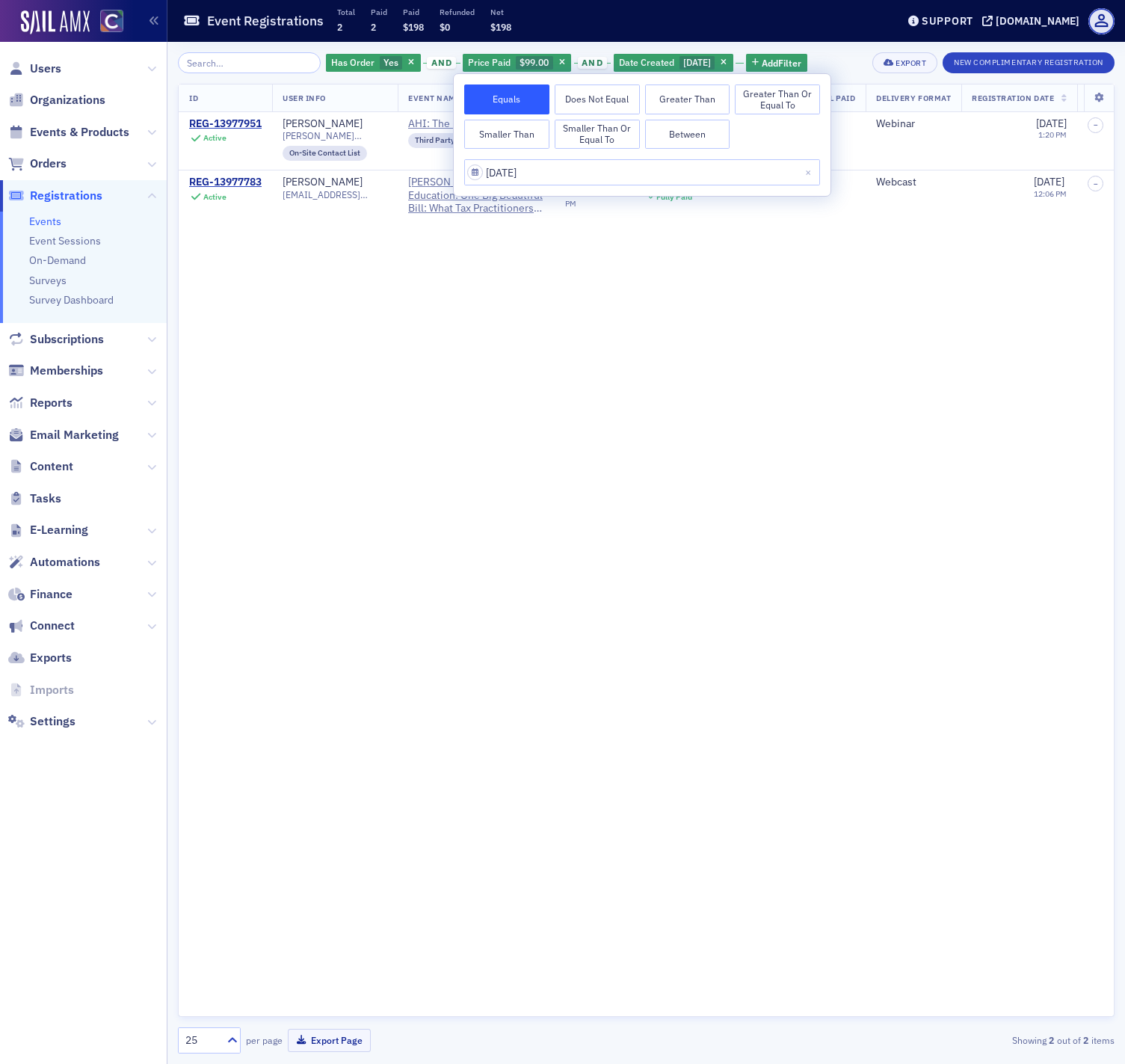
click at [566, 337] on div "ID User Info Event Name Event Date Order Item Order ID Order Item Total Paid De…" at bounding box center [647, 550] width 937 height 933
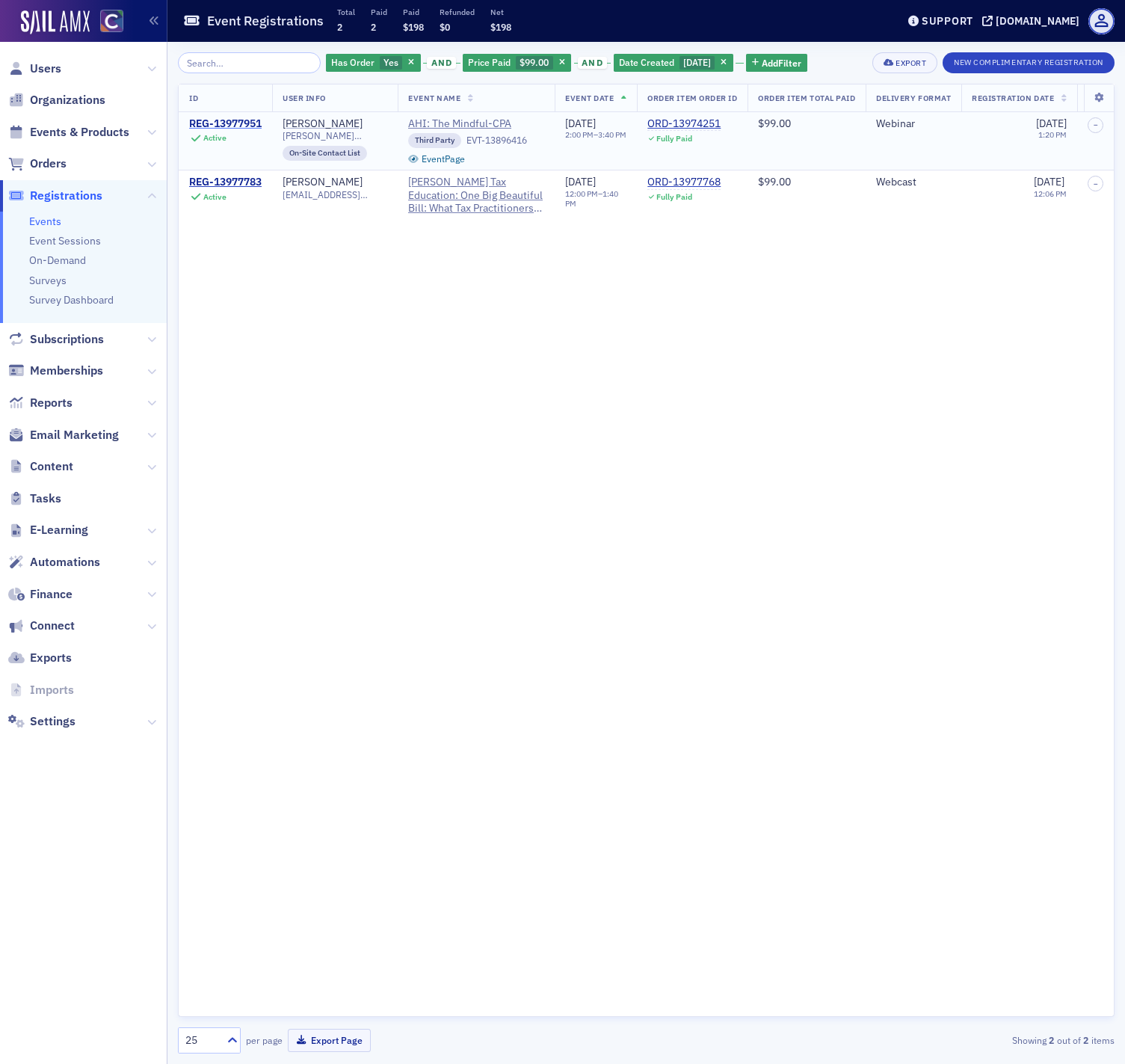
click at [237, 120] on div "REG-13977951" at bounding box center [225, 124] width 73 height 14
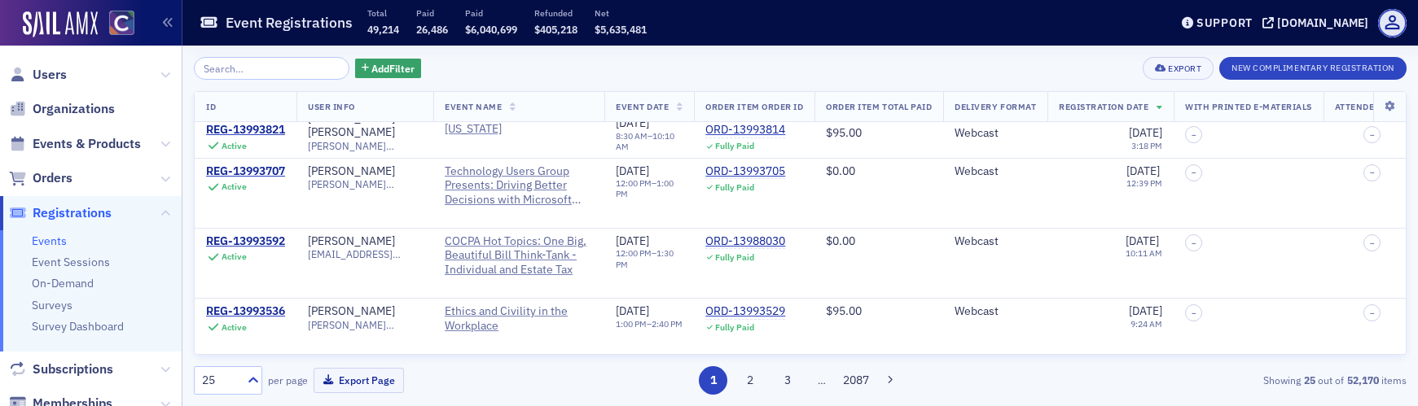
scroll to position [1581, 0]
click at [488, 376] on button "2" at bounding box center [750, 380] width 28 height 28
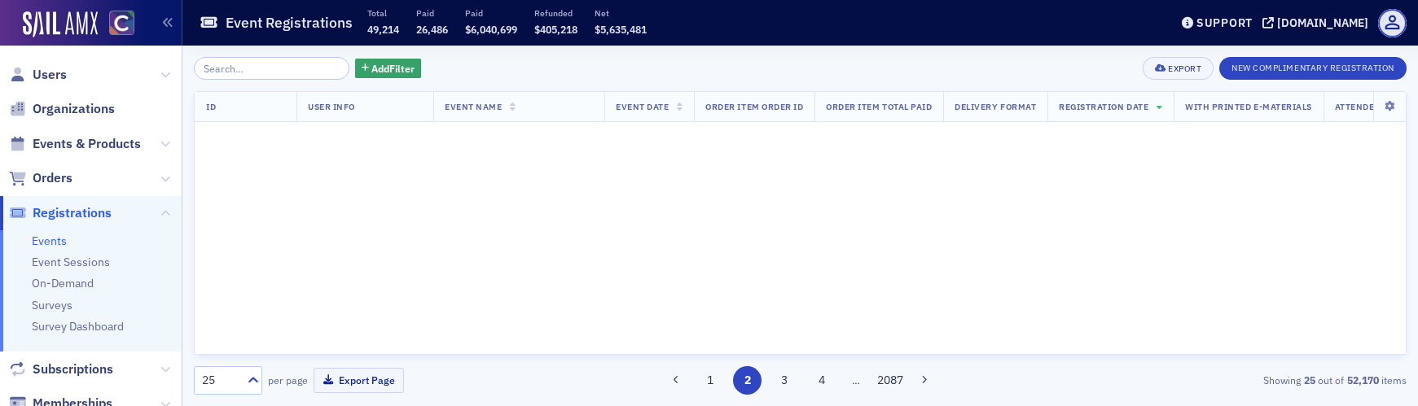
scroll to position [0, 0]
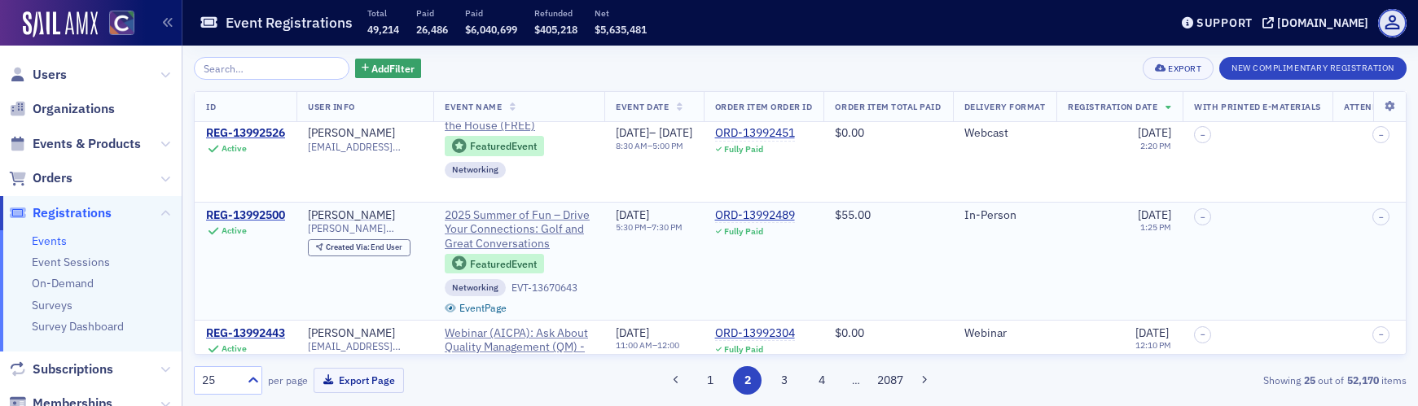
scroll to position [1884, 0]
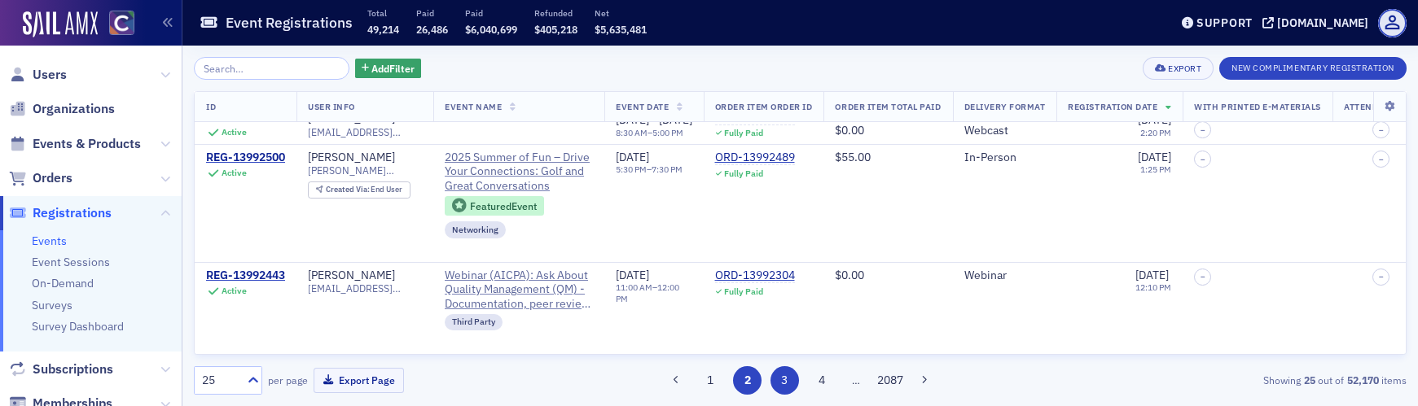
click at [488, 379] on button "3" at bounding box center [784, 380] width 28 height 28
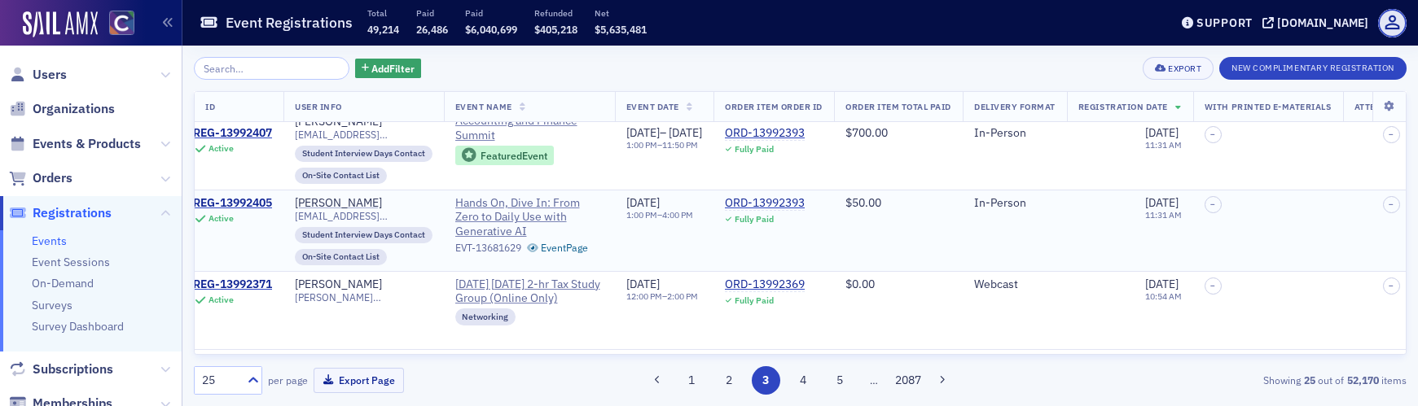
scroll to position [0, 13]
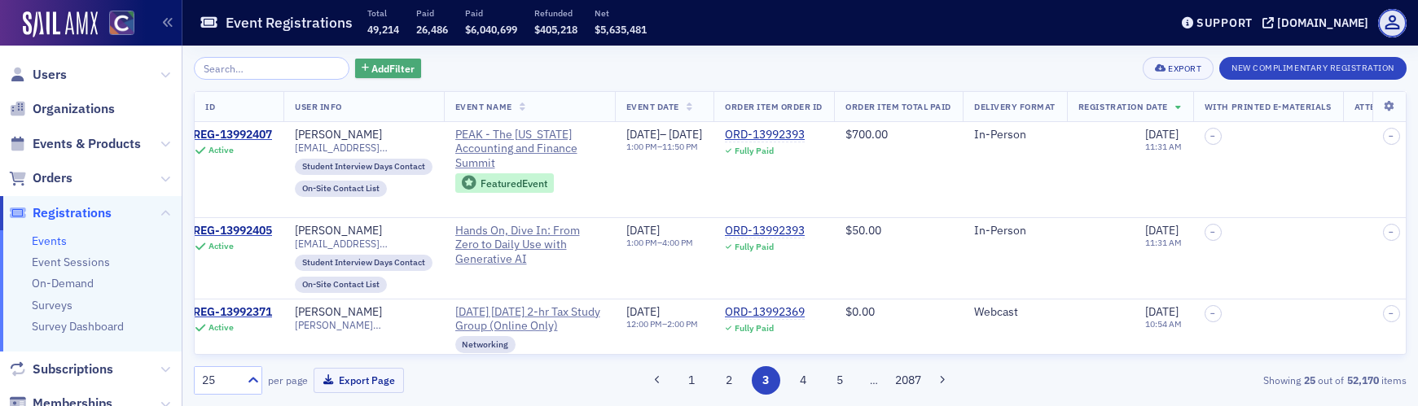
click at [371, 66] on span "Add Filter" at bounding box center [392, 68] width 43 height 15
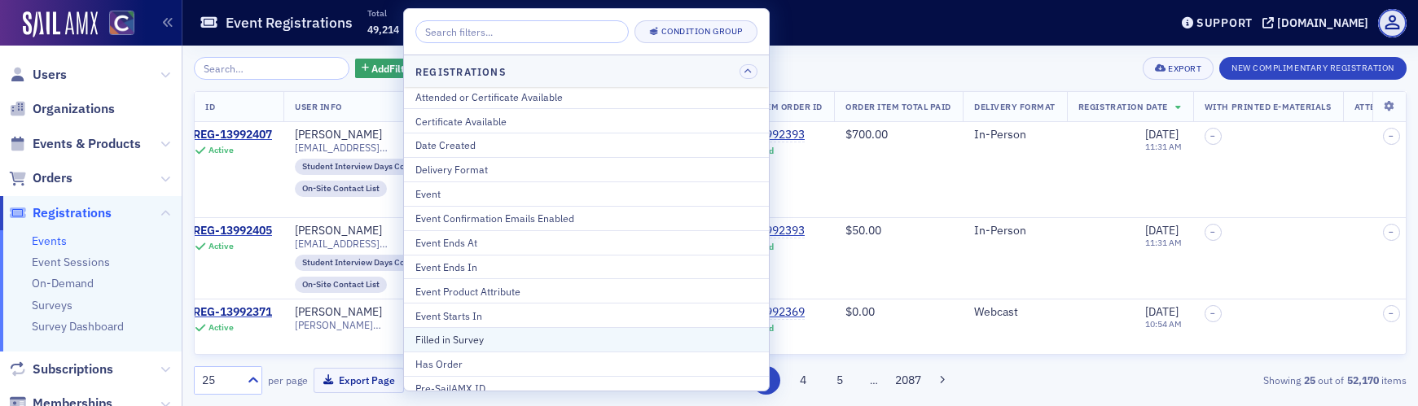
scroll to position [0, 0]
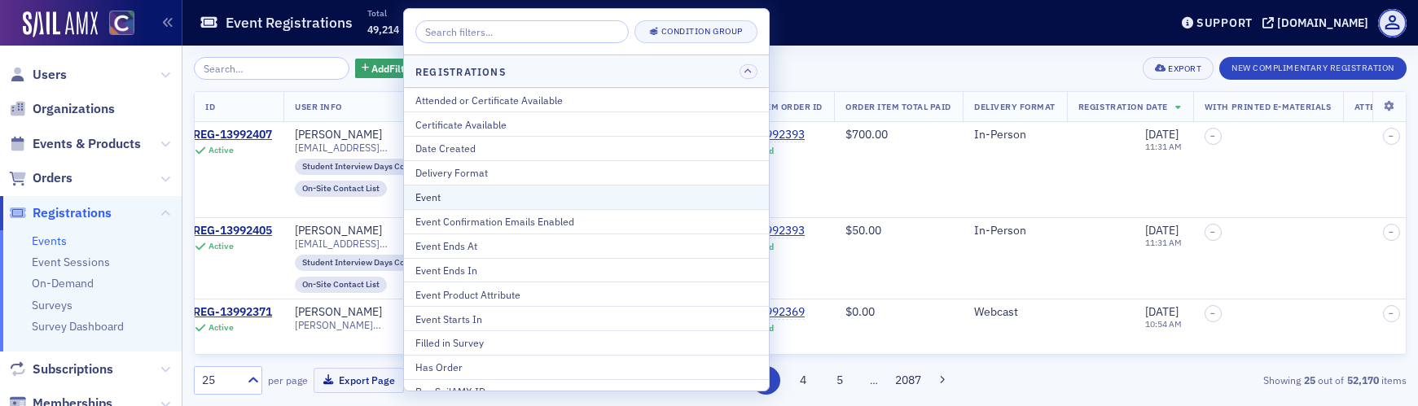
click at [488, 194] on div "Event" at bounding box center [586, 197] width 342 height 15
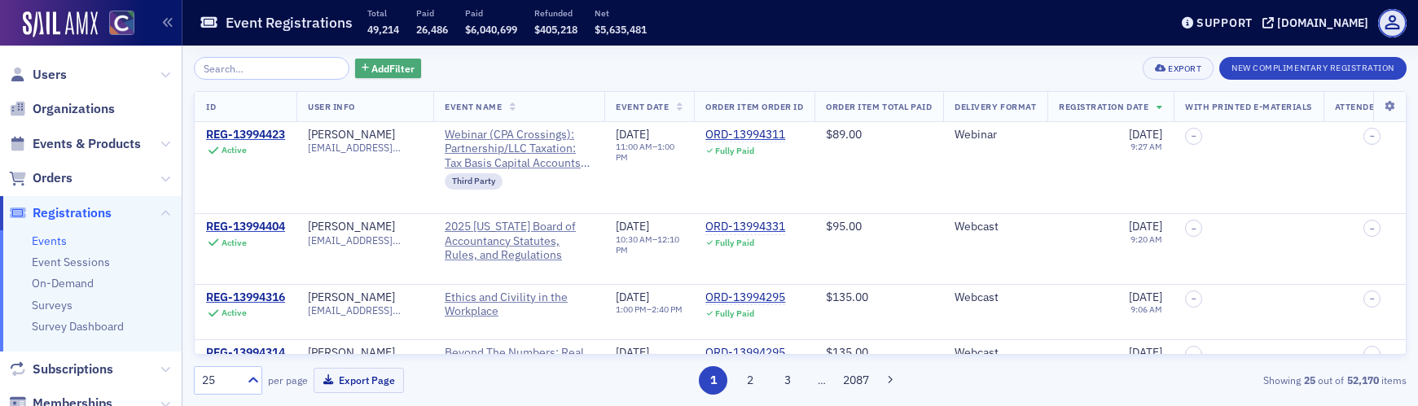
click at [371, 66] on span "Add Filter" at bounding box center [392, 68] width 43 height 15
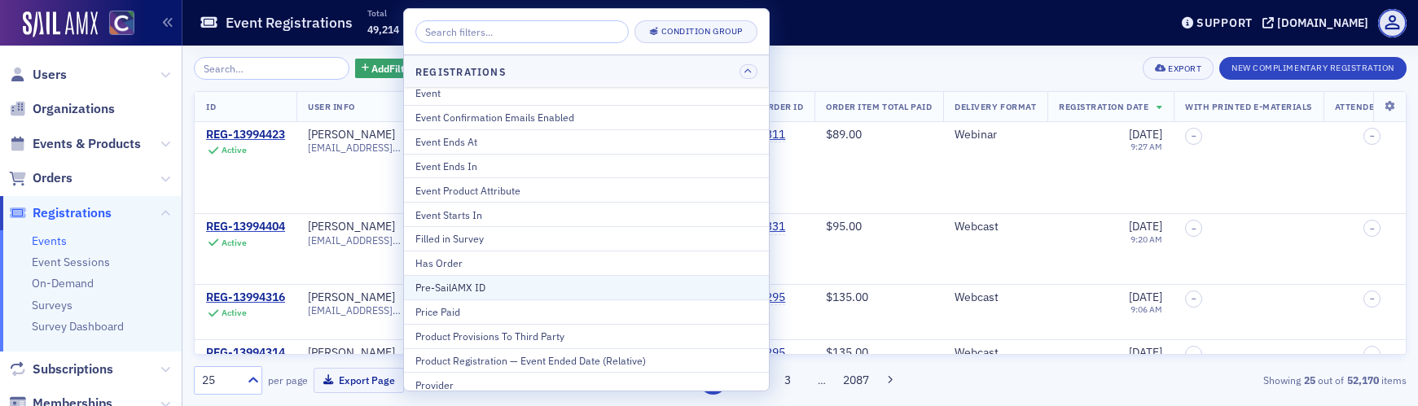
scroll to position [113, 0]
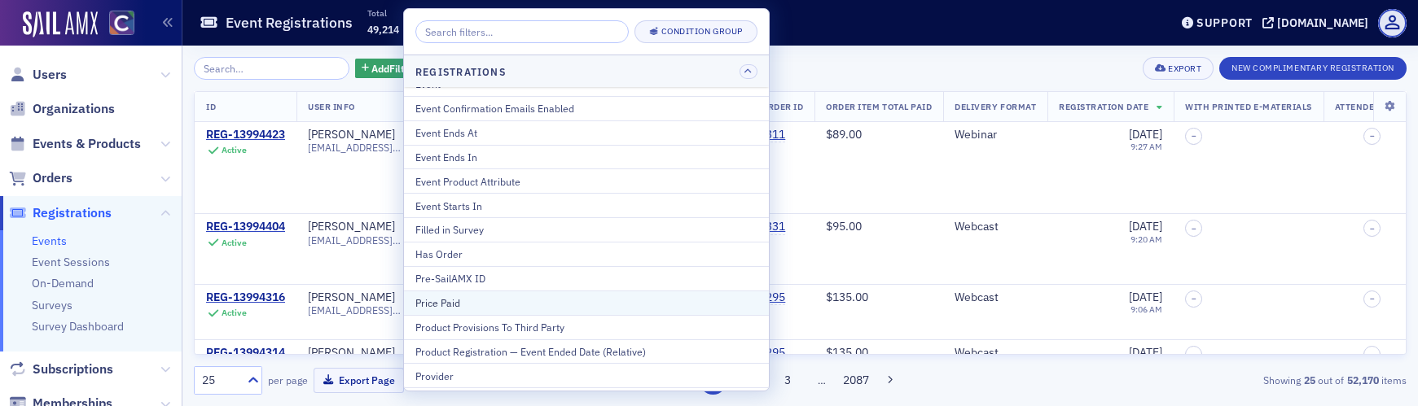
click at [497, 301] on div "Price Paid" at bounding box center [586, 303] width 342 height 15
